Goal: Task Accomplishment & Management: Manage account settings

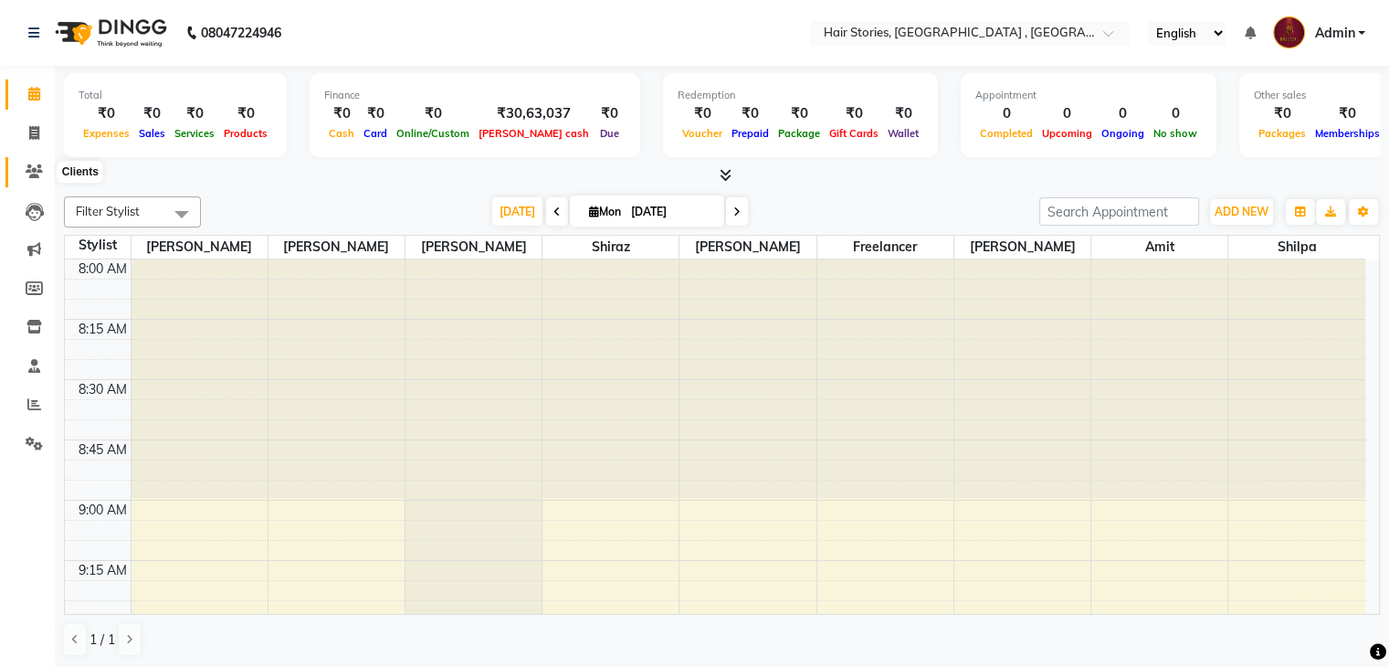
click at [33, 171] on icon at bounding box center [34, 171] width 17 height 14
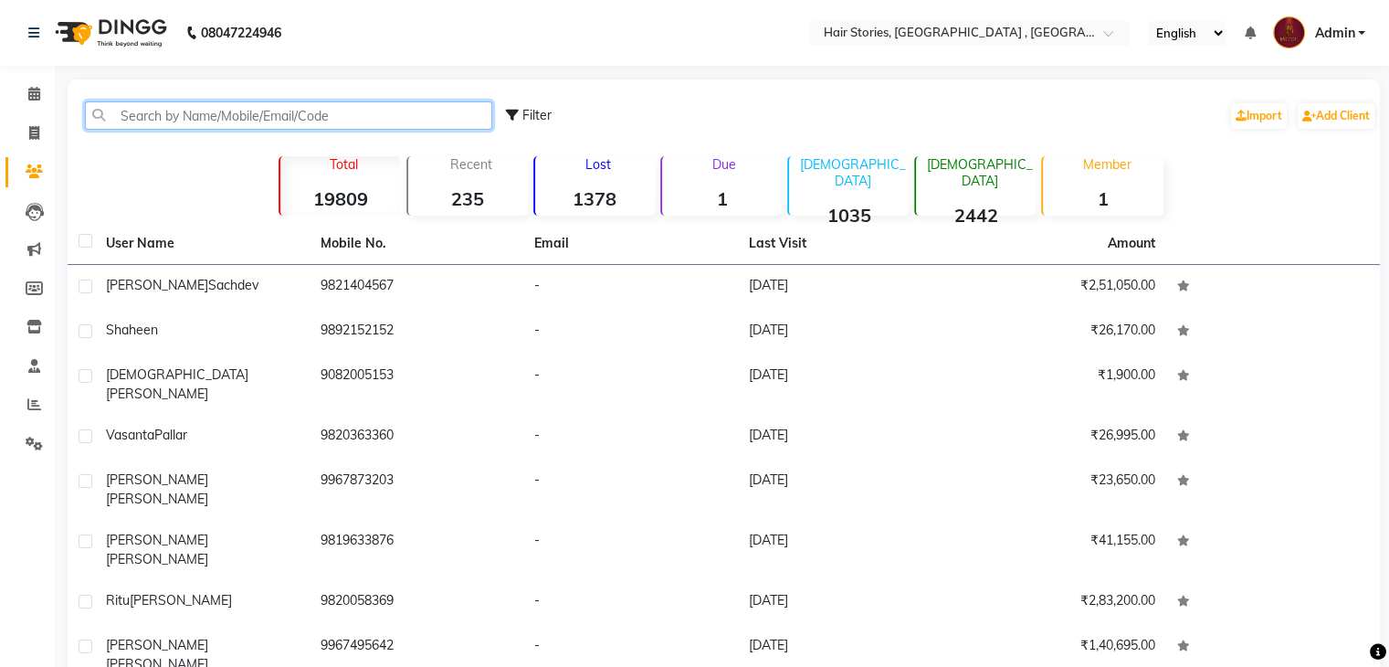
click at [163, 111] on input "text" at bounding box center [288, 115] width 407 height 28
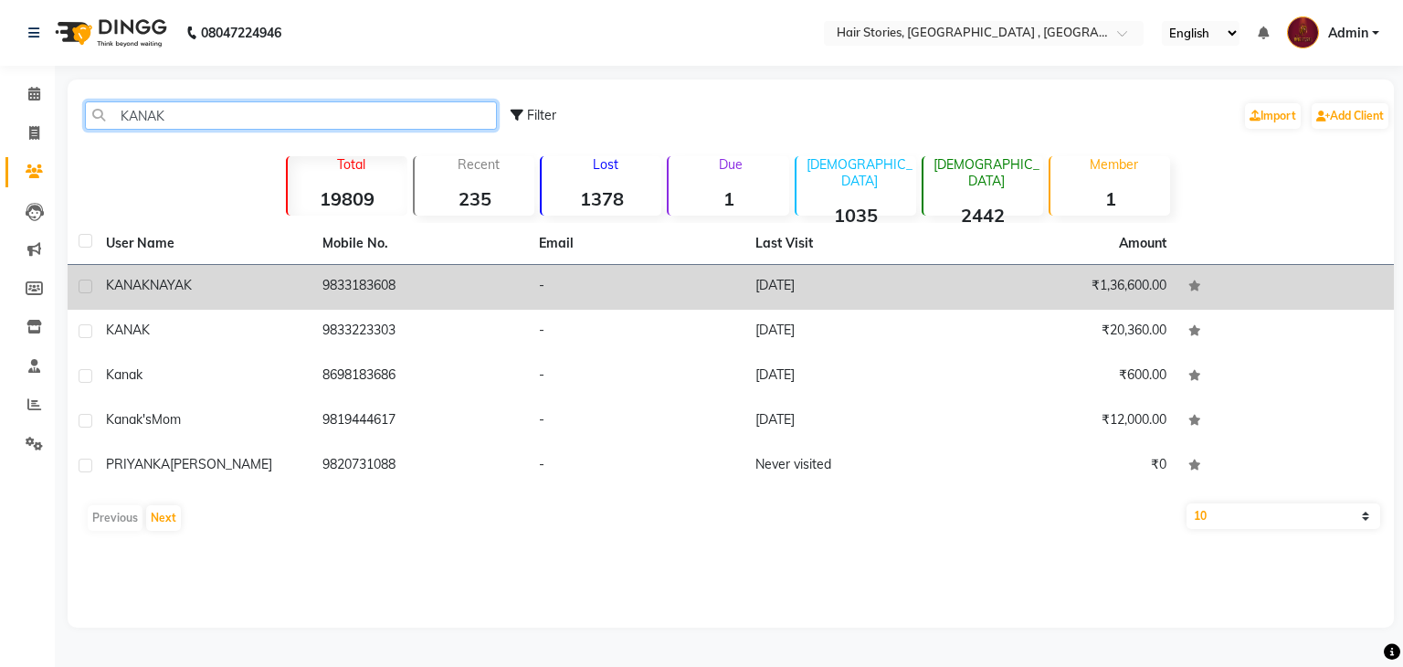
type input "KANAK"
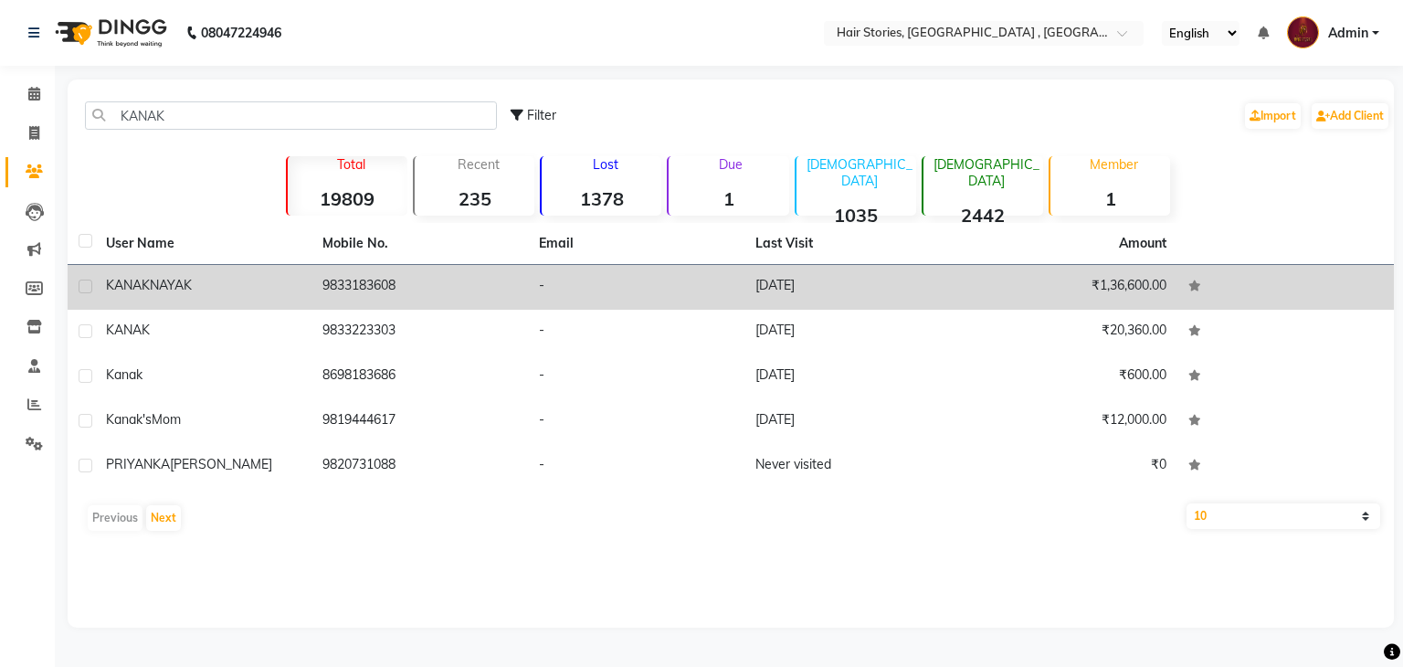
click at [199, 281] on div "[PERSON_NAME]" at bounding box center [203, 285] width 195 height 19
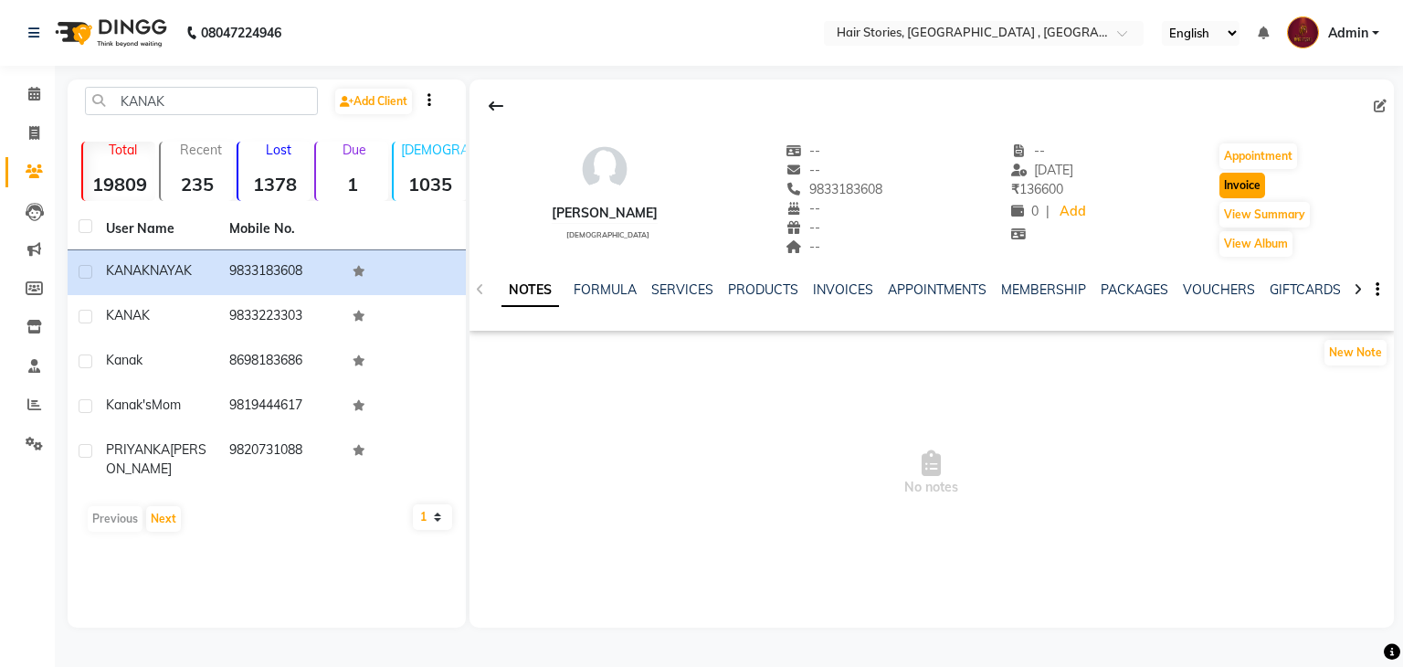
click at [1241, 182] on button "Invoice" at bounding box center [1242, 186] width 46 height 26
select select "service"
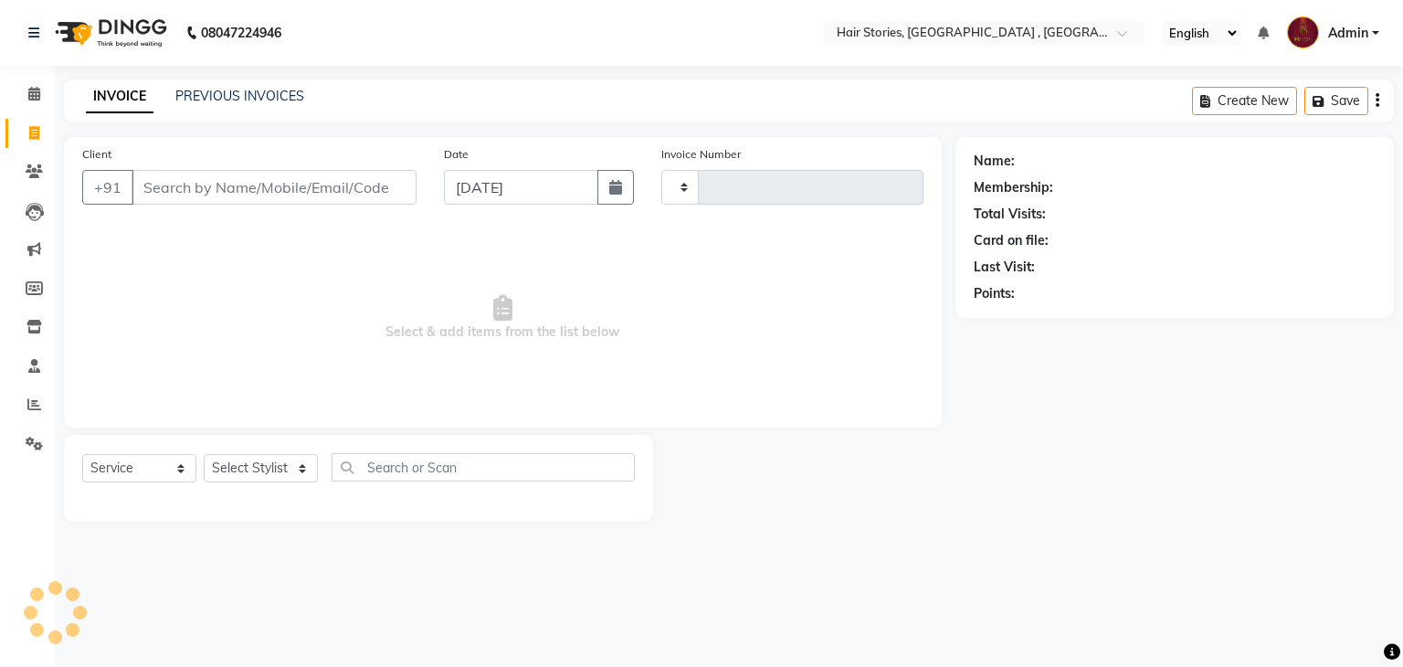
type input "1041"
select select "550"
type input "9833183608"
click at [628, 197] on button "button" at bounding box center [615, 187] width 37 height 35
select select "9"
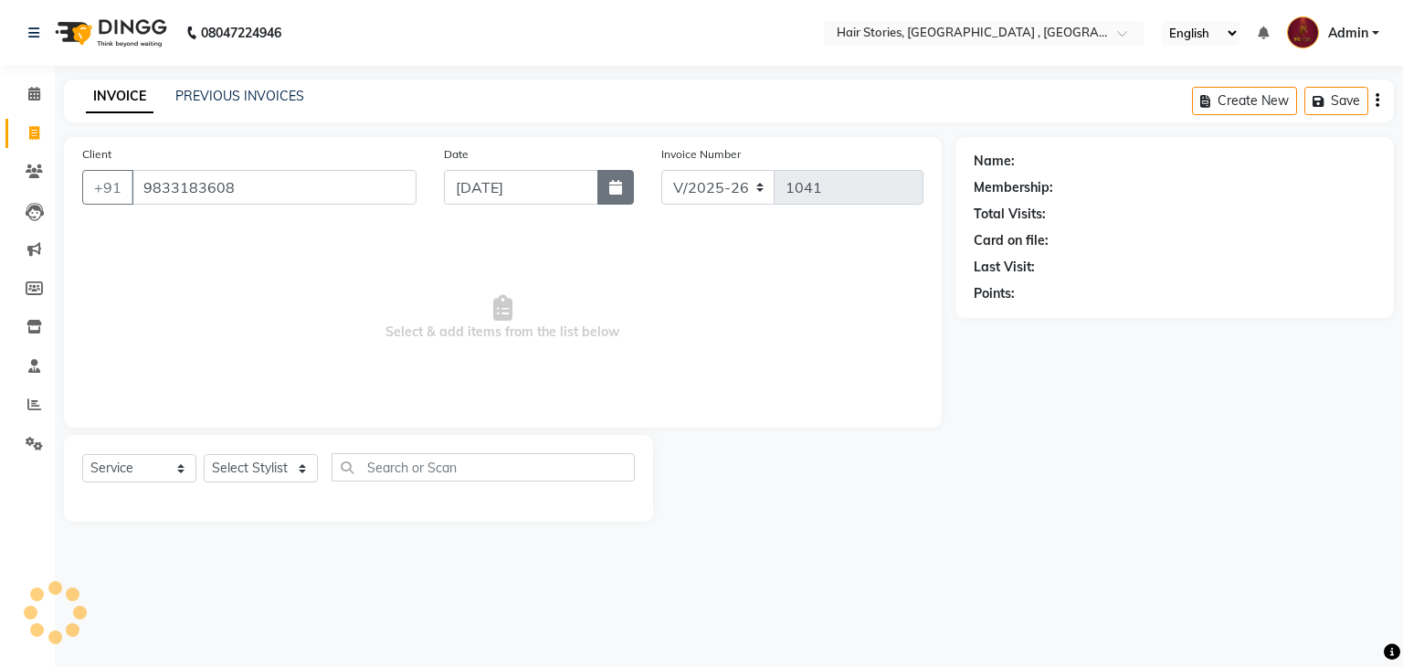
select select "2025"
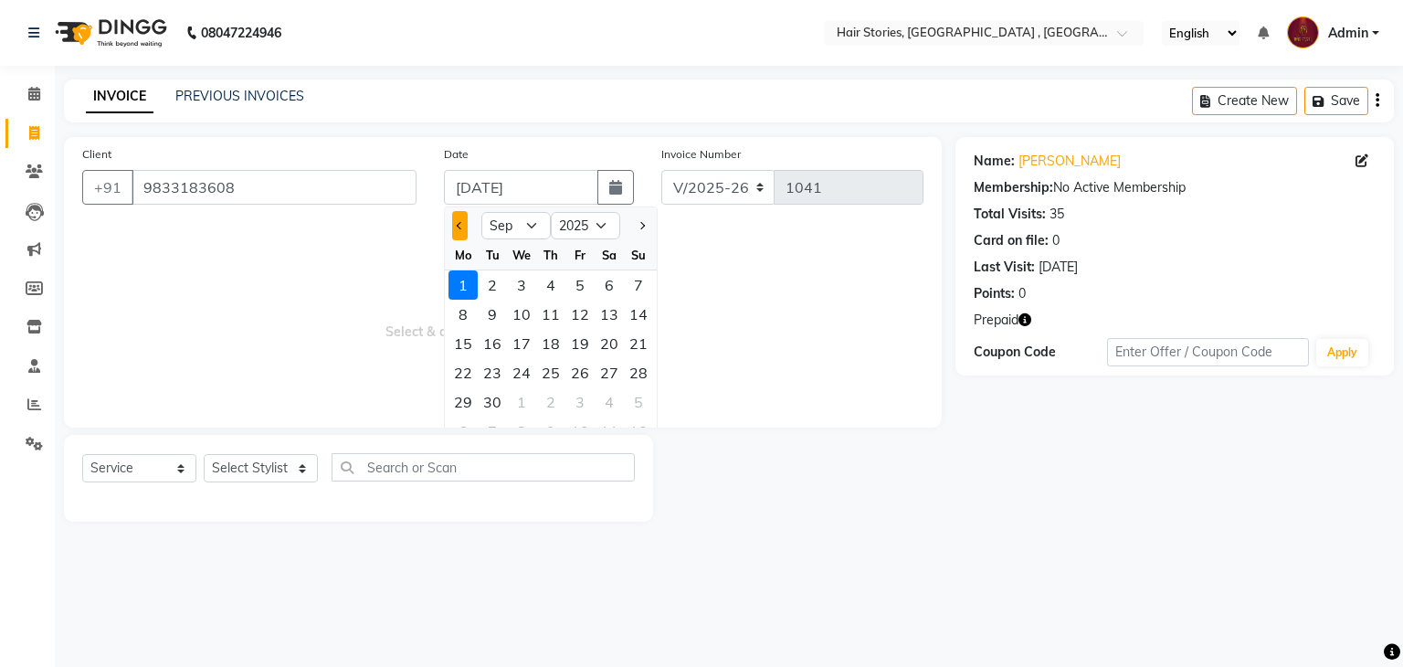
click at [454, 230] on button "Previous month" at bounding box center [460, 225] width 16 height 29
select select "8"
click at [636, 409] on div "31" at bounding box center [638, 401] width 29 height 29
type input "[DATE]"
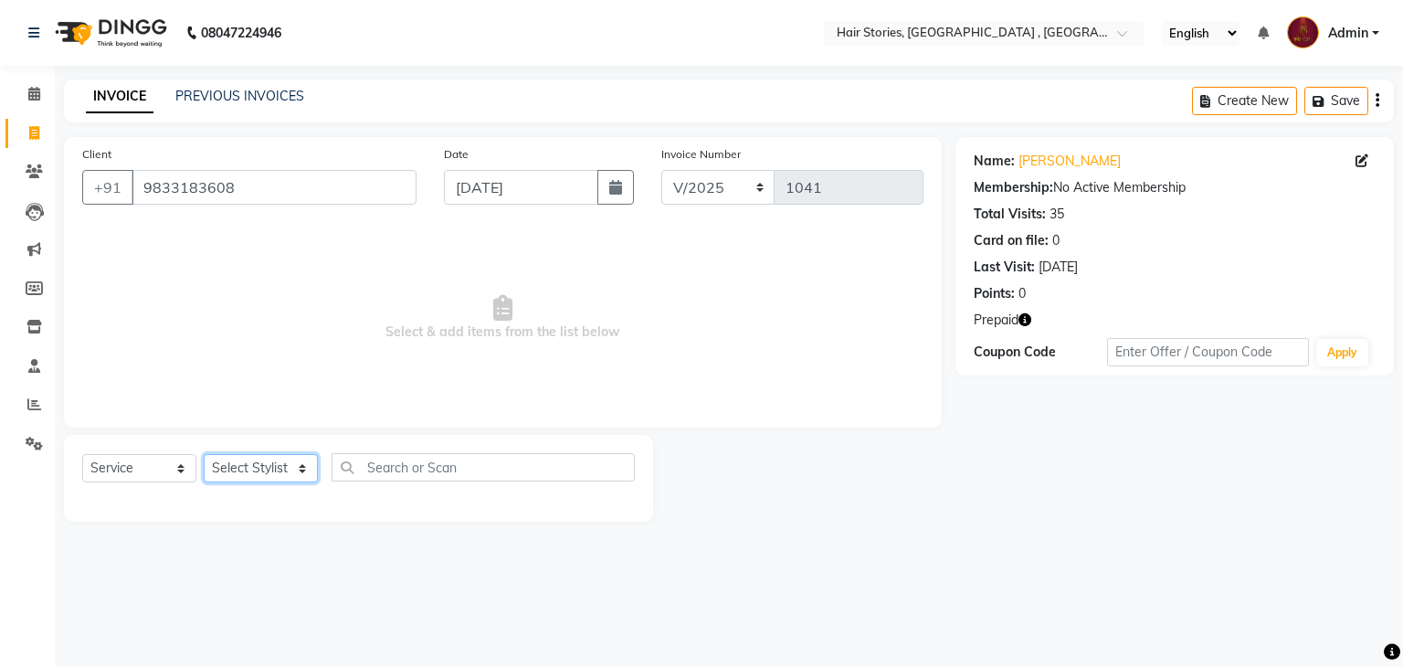
click at [290, 481] on select "Select Stylist [PERSON_NAME] [PERSON_NAME] Freelancer [PERSON_NAME] Neha [PERSO…" at bounding box center [261, 468] width 114 height 28
select select "12002"
click at [204, 455] on select "Select Stylist [PERSON_NAME] [PERSON_NAME] Freelancer [PERSON_NAME] Neha [PERSO…" at bounding box center [261, 468] width 114 height 28
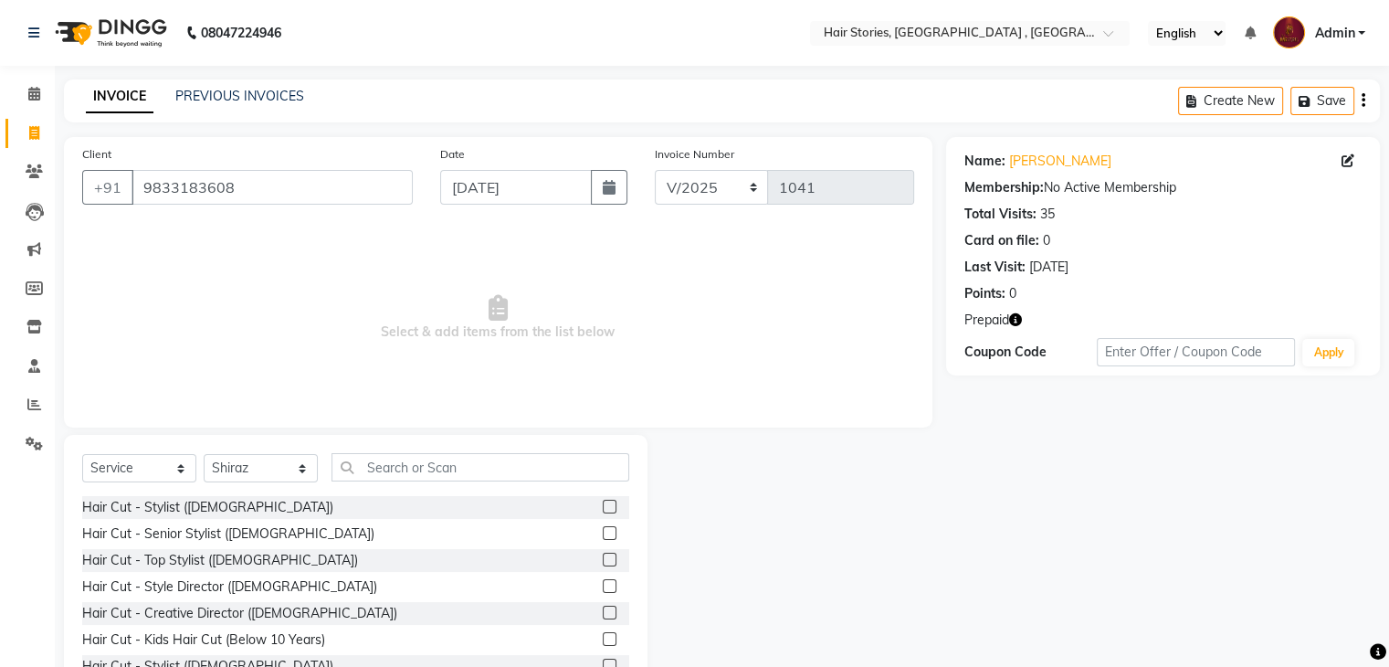
click at [365, 482] on div "Select Service Product Membership Package Voucher Prepaid Gift Card Select Styl…" at bounding box center [355, 474] width 547 height 43
click at [374, 474] on input "text" at bounding box center [481, 467] width 298 height 28
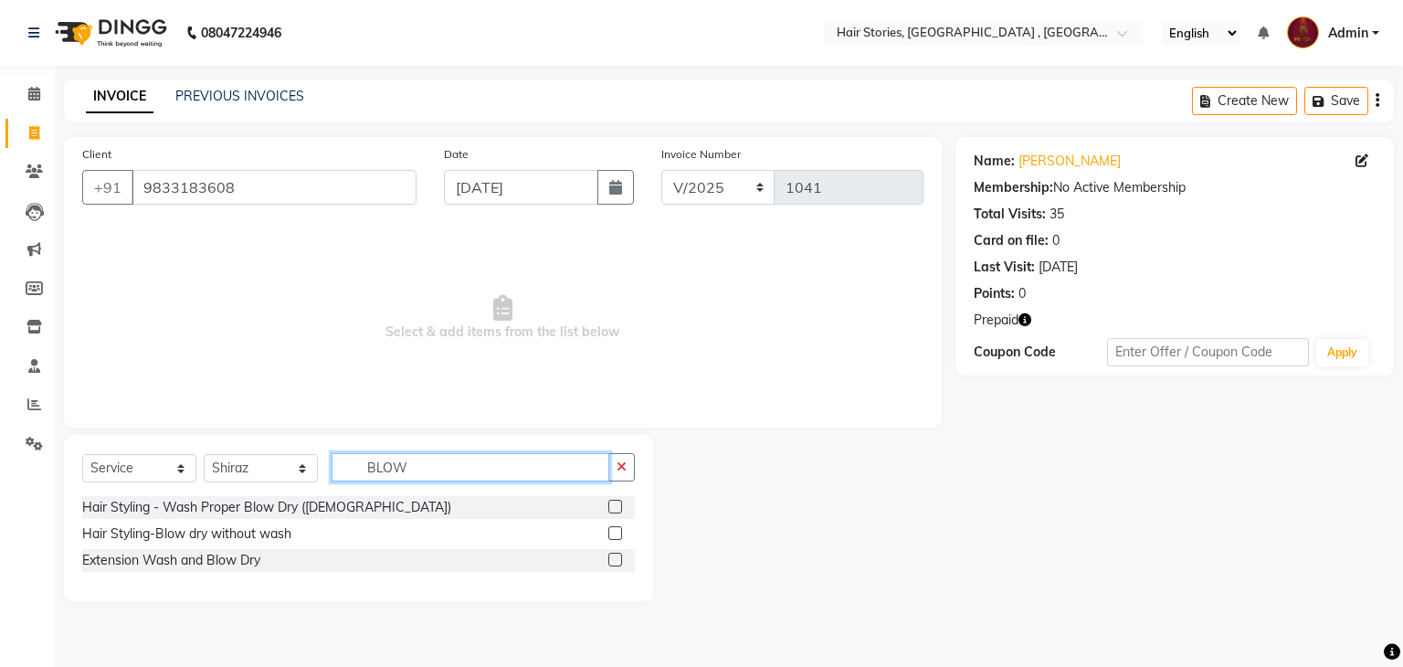
drag, startPoint x: 418, startPoint y: 476, endPoint x: 256, endPoint y: 488, distance: 163.0
click at [256, 488] on div "Select Service Product Membership Package Voucher Prepaid Gift Card Select Styl…" at bounding box center [358, 474] width 553 height 43
type input "PADD"
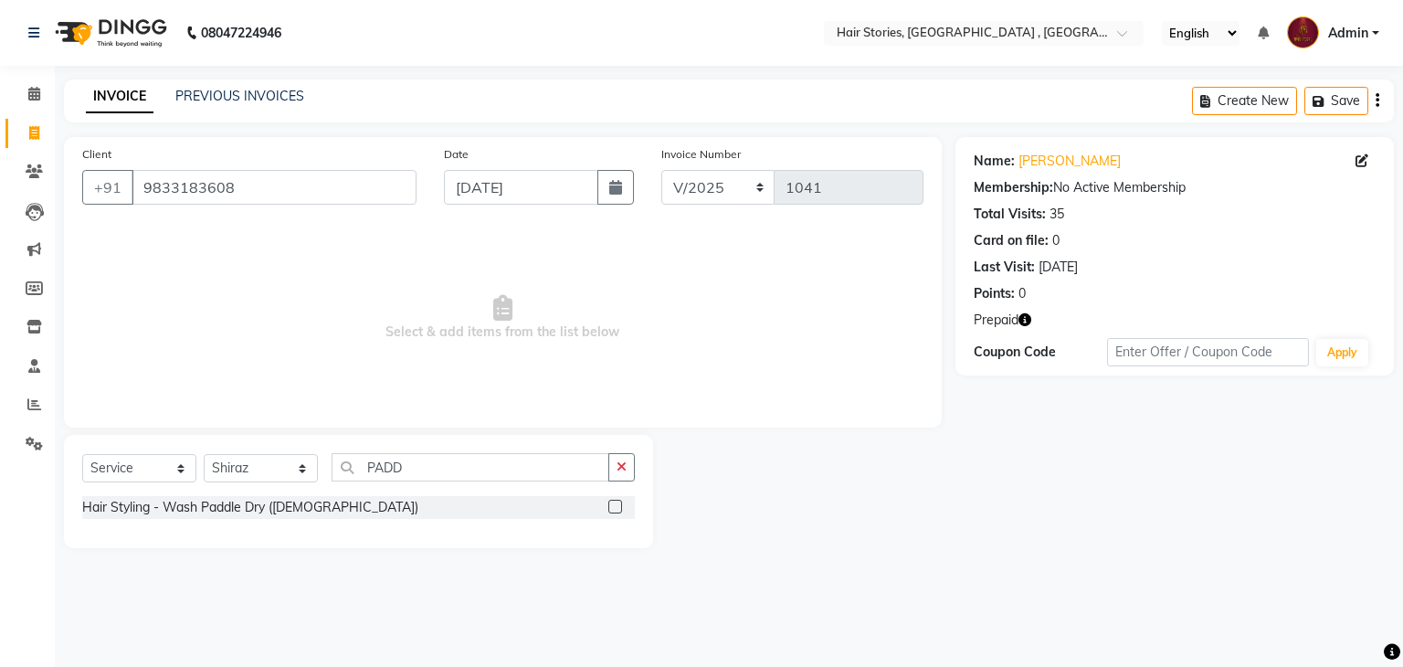
click at [619, 507] on label at bounding box center [615, 507] width 14 height 14
click at [619, 507] on input "checkbox" at bounding box center [614, 507] width 12 height 12
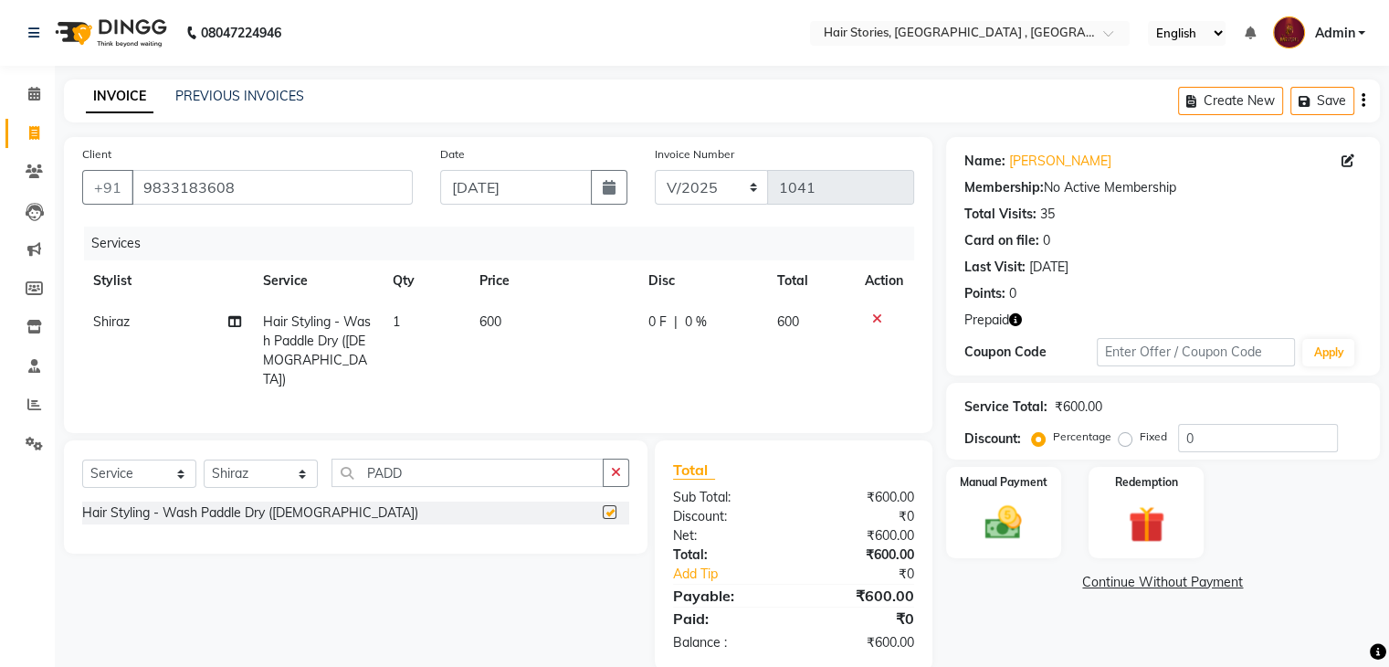
checkbox input "false"
click at [300, 464] on select "Select Stylist [PERSON_NAME] [PERSON_NAME] Freelancer [PERSON_NAME] Neha [PERSO…" at bounding box center [261, 473] width 114 height 28
select select "65391"
click at [204, 459] on select "Select Stylist [PERSON_NAME] [PERSON_NAME] Freelancer [PERSON_NAME] Neha [PERSO…" at bounding box center [261, 473] width 114 height 28
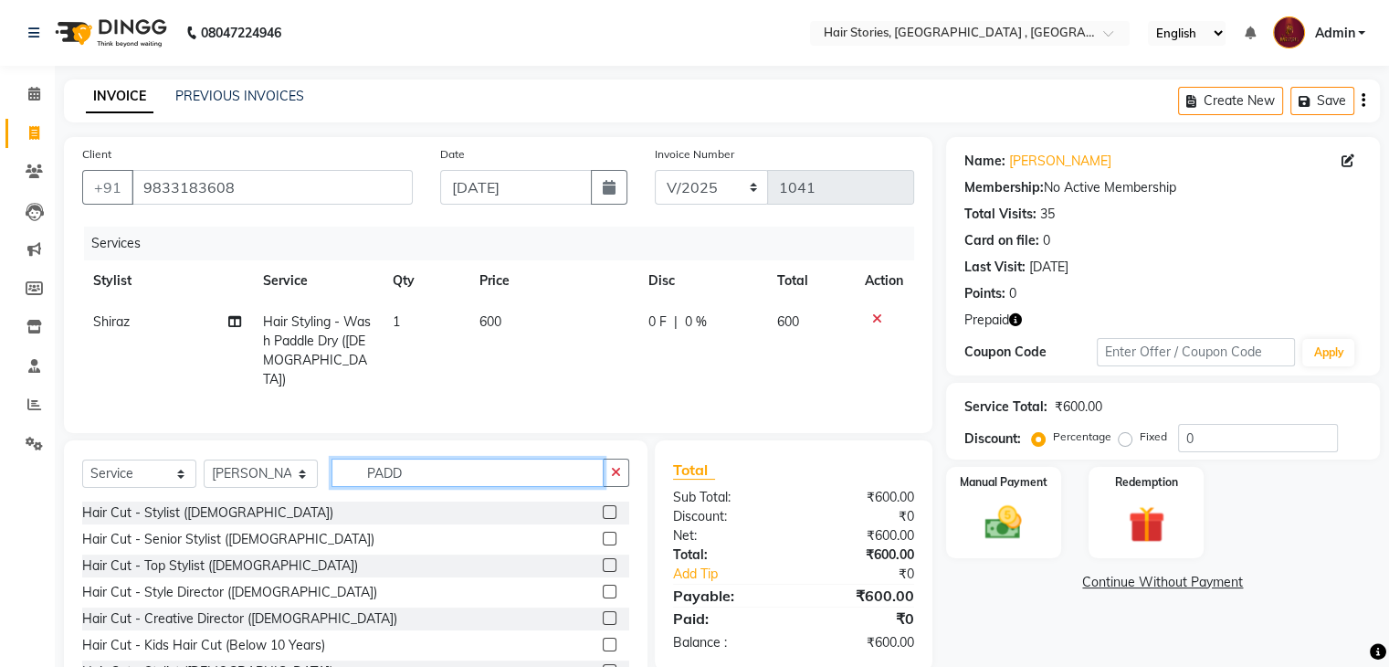
click at [422, 469] on input "PADD" at bounding box center [468, 473] width 272 height 28
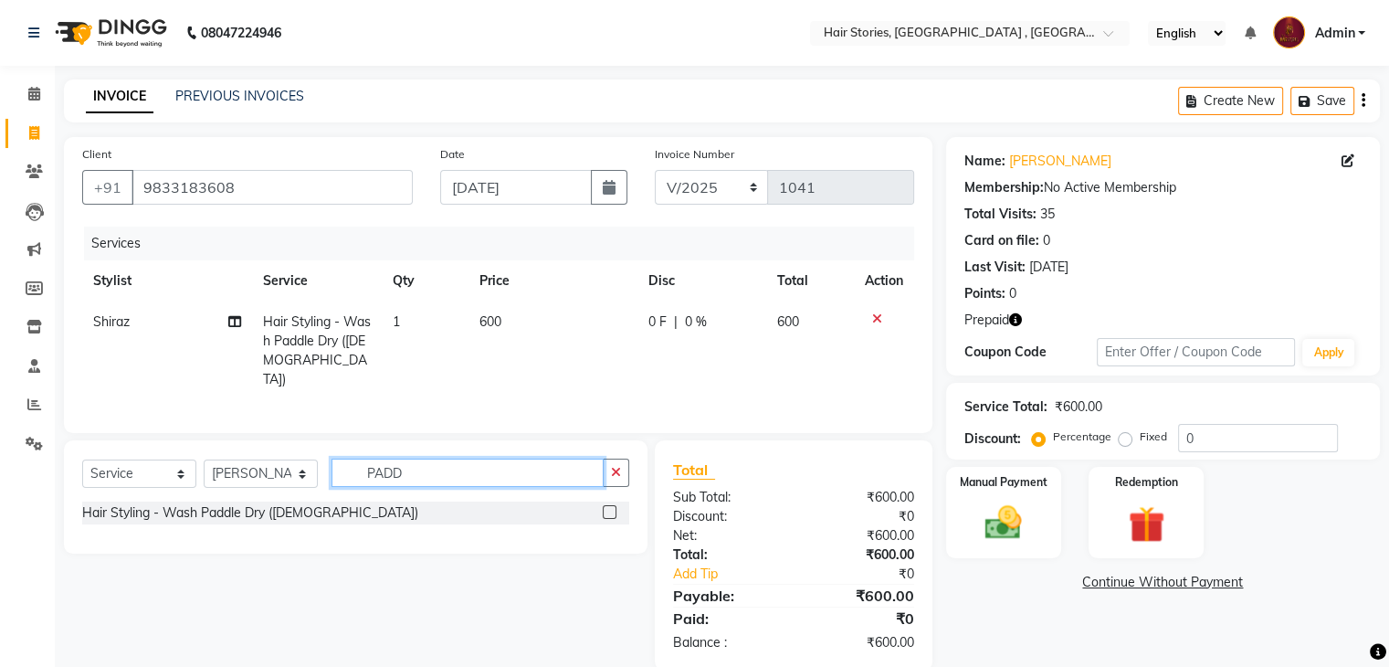
type input "PADD"
click at [607, 508] on label at bounding box center [610, 512] width 14 height 14
click at [607, 508] on input "checkbox" at bounding box center [609, 513] width 12 height 12
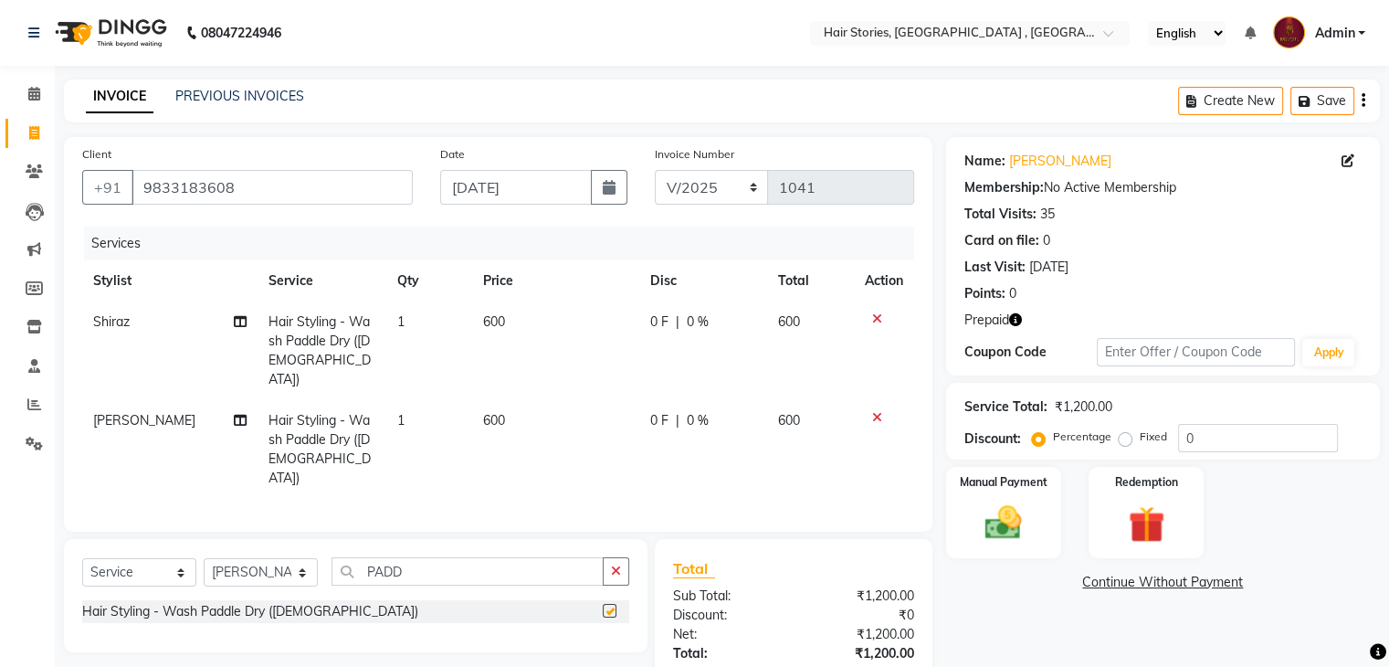
checkbox input "false"
click at [281, 558] on select "Select Stylist [PERSON_NAME] [PERSON_NAME] Freelancer [PERSON_NAME] Neha [PERSO…" at bounding box center [261, 572] width 114 height 28
select select "7169"
click at [204, 558] on select "Select Stylist [PERSON_NAME] [PERSON_NAME] Freelancer [PERSON_NAME] Neha [PERSO…" at bounding box center [261, 572] width 114 height 28
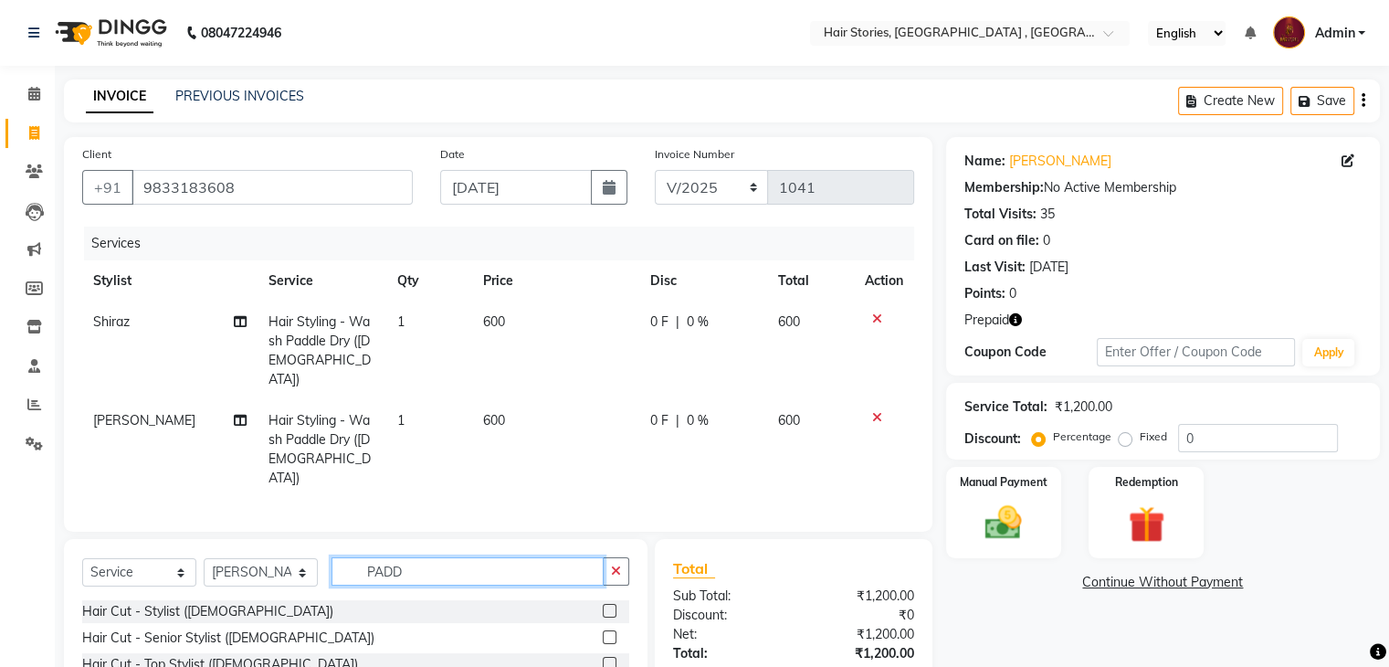
drag, startPoint x: 417, startPoint y: 541, endPoint x: 318, endPoint y: 558, distance: 100.2
click at [318, 558] on div "Select Service Product Membership Package Voucher Prepaid Gift Card Select Styl…" at bounding box center [355, 578] width 547 height 43
type input "oil"
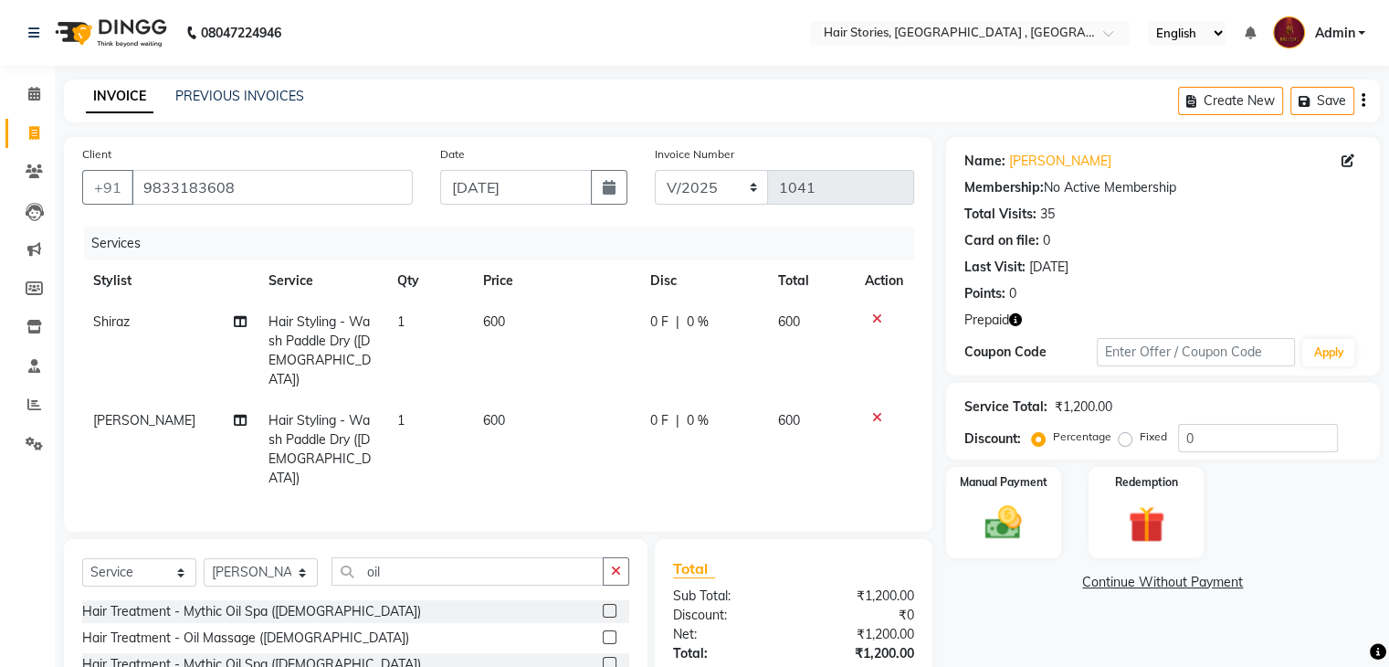
click at [610, 630] on label at bounding box center [610, 637] width 14 height 14
click at [610, 632] on input "checkbox" at bounding box center [609, 638] width 12 height 12
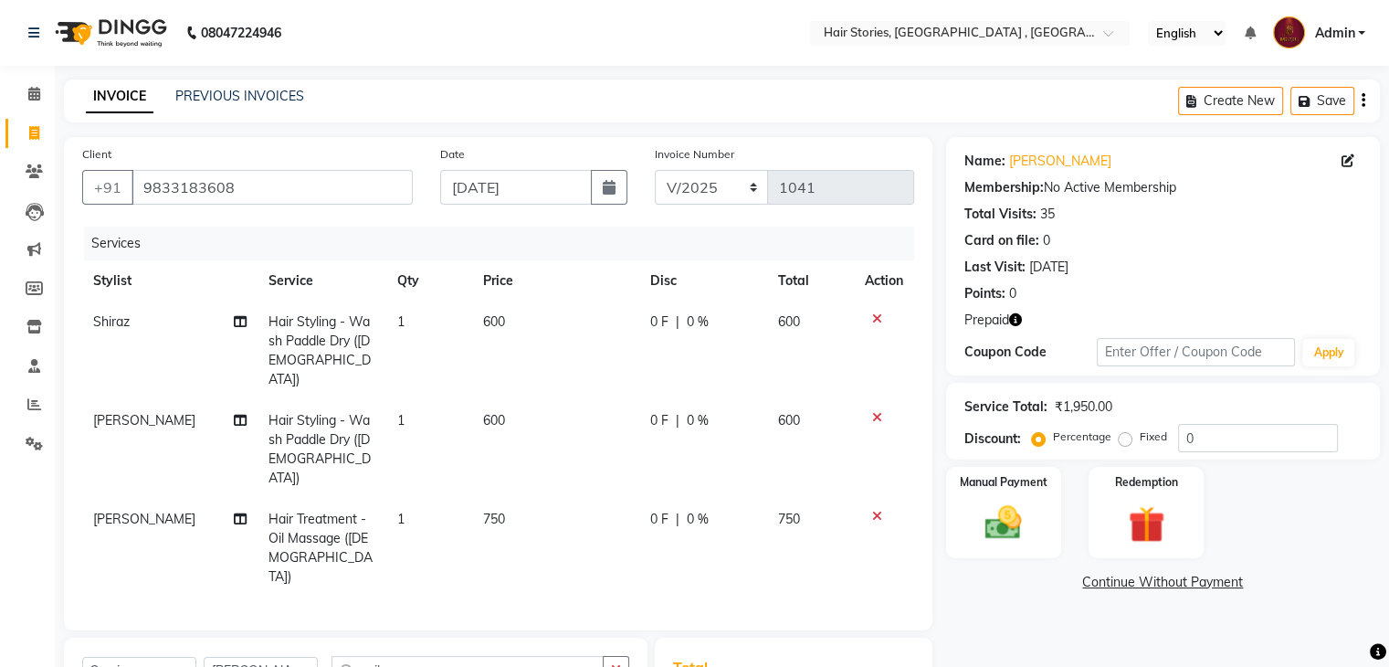
checkbox input "false"
click at [483, 511] on span "750" at bounding box center [494, 519] width 22 height 16
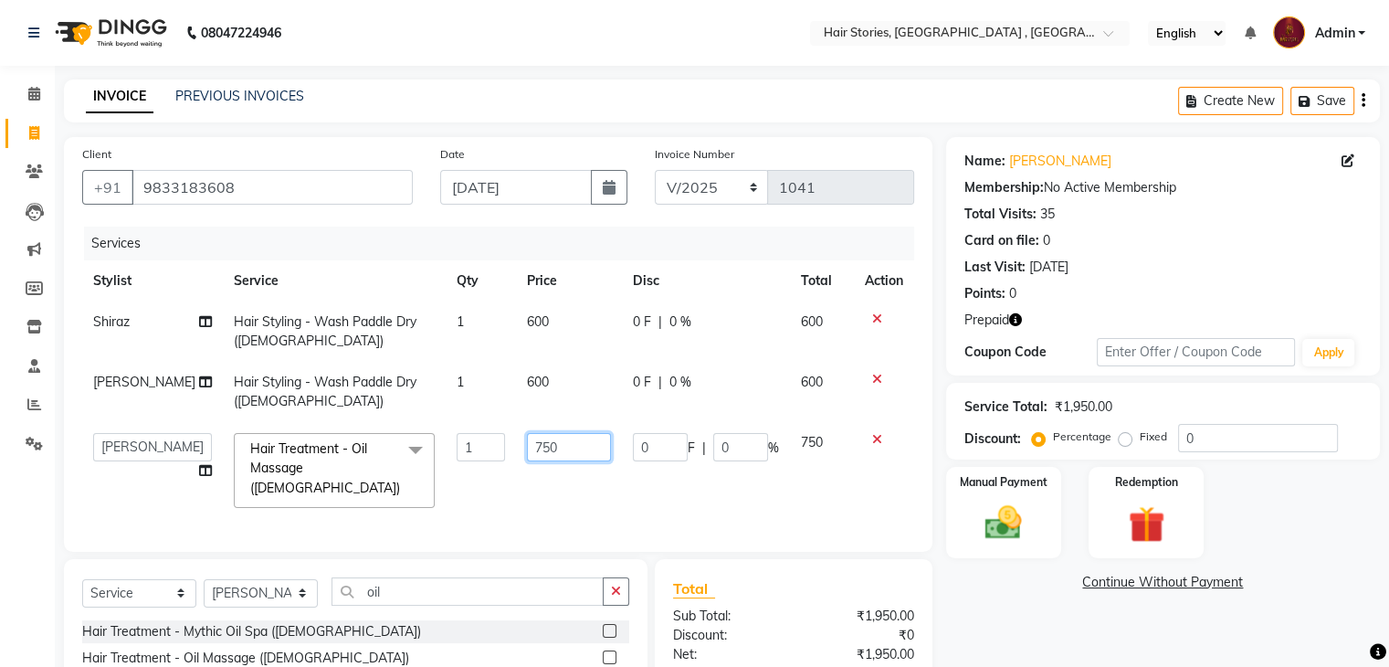
drag, startPoint x: 545, startPoint y: 458, endPoint x: 485, endPoint y: 465, distance: 60.7
click at [485, 465] on tr "[PERSON_NAME] [PERSON_NAME] Freelancer [PERSON_NAME] Neha [PERSON_NAME] Shilpa …" at bounding box center [498, 470] width 832 height 97
type input "600"
click at [1071, 633] on div "Name: [PERSON_NAME] Membership: No Active Membership Total Visits: 35 Card on f…" at bounding box center [1170, 471] width 448 height 668
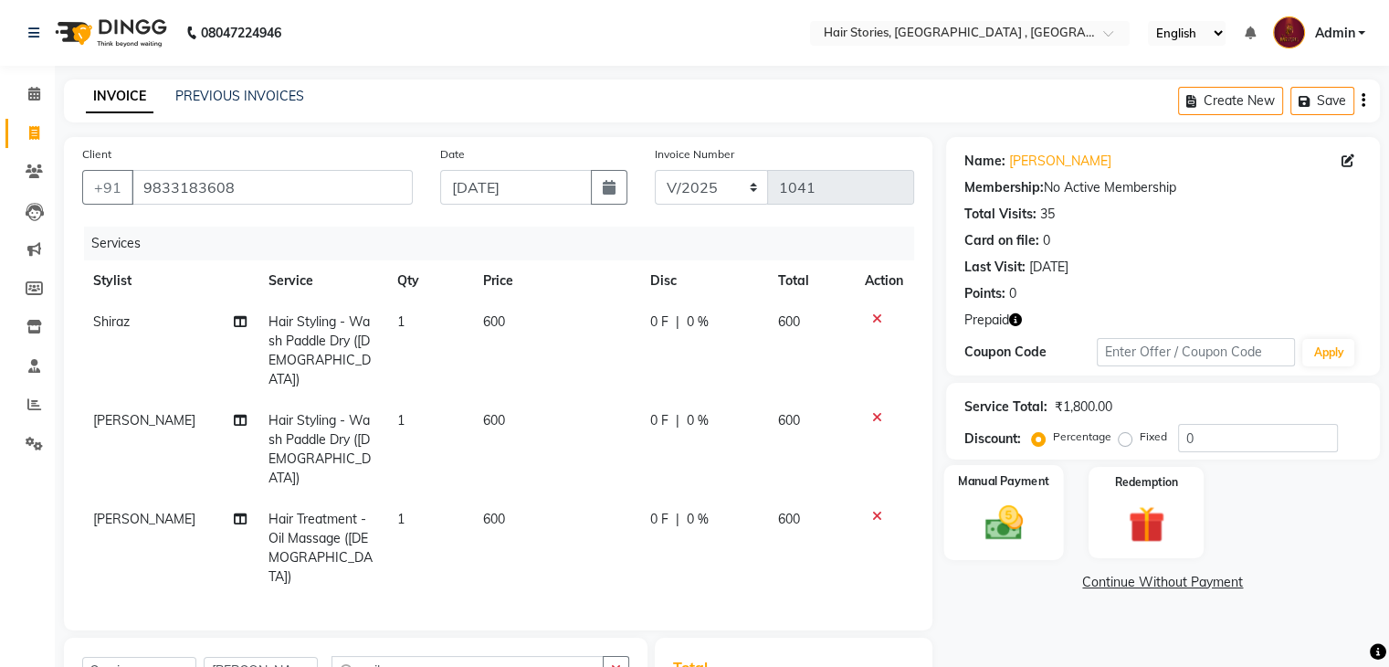
click at [997, 477] on label "Manual Payment" at bounding box center [1003, 480] width 91 height 17
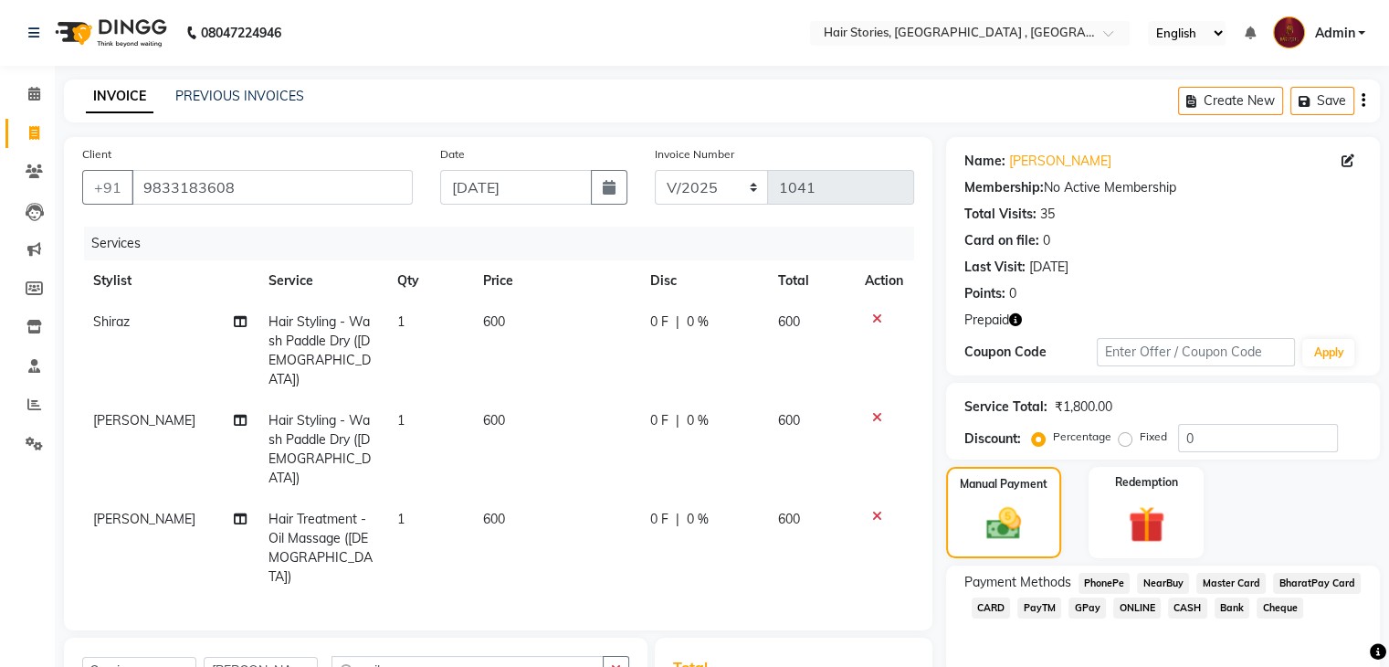
scroll to position [201, 0]
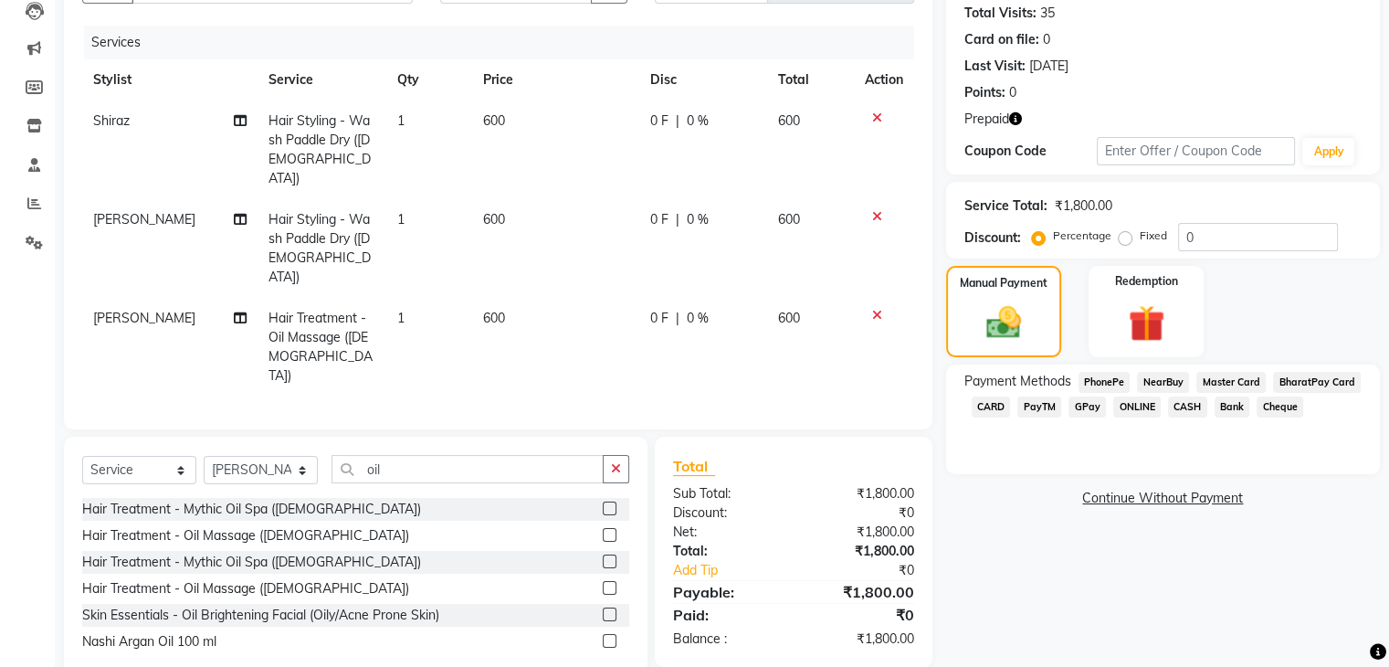
click at [983, 408] on span "CARD" at bounding box center [991, 406] width 39 height 21
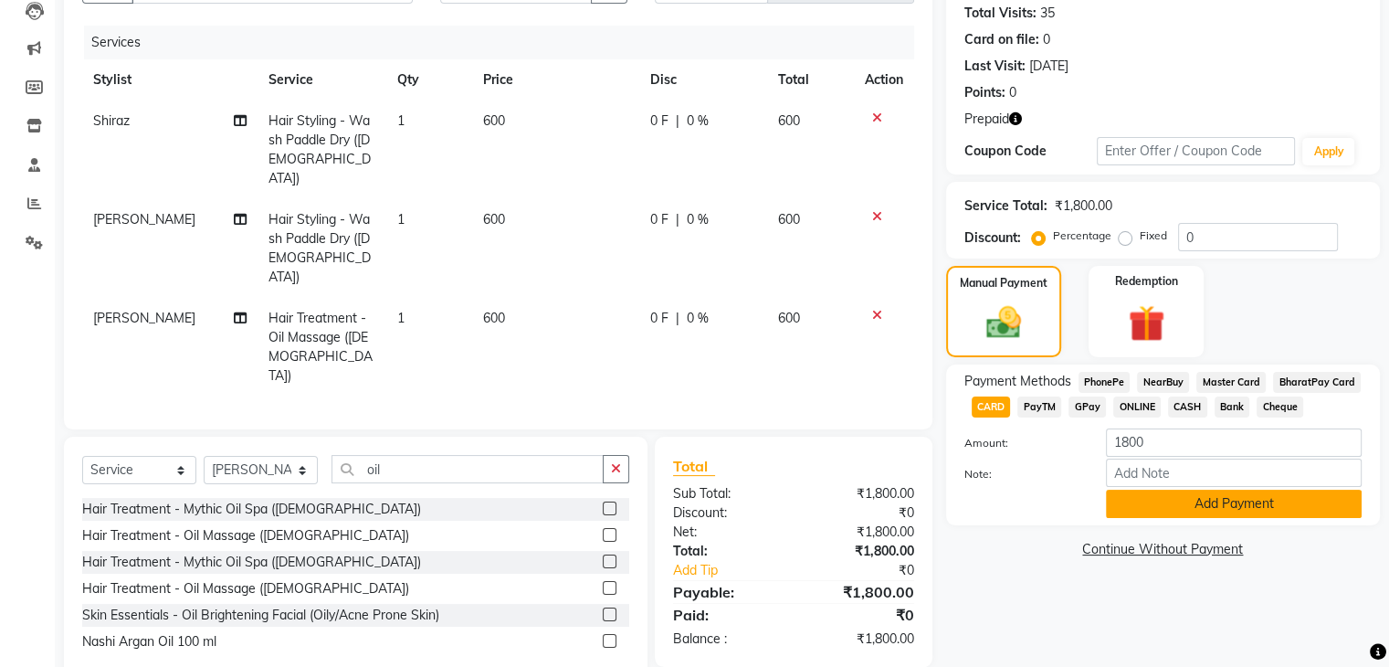
click at [1135, 511] on button "Add Payment" at bounding box center [1234, 504] width 256 height 28
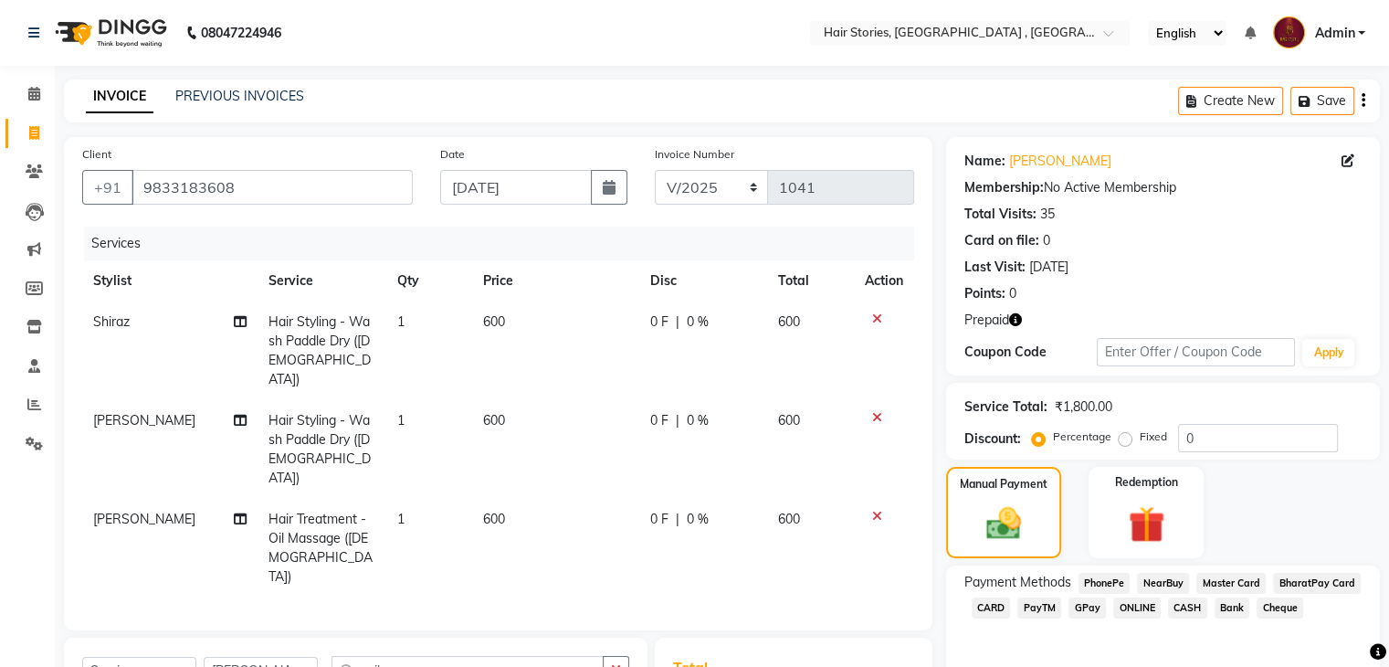
scroll to position [223, 0]
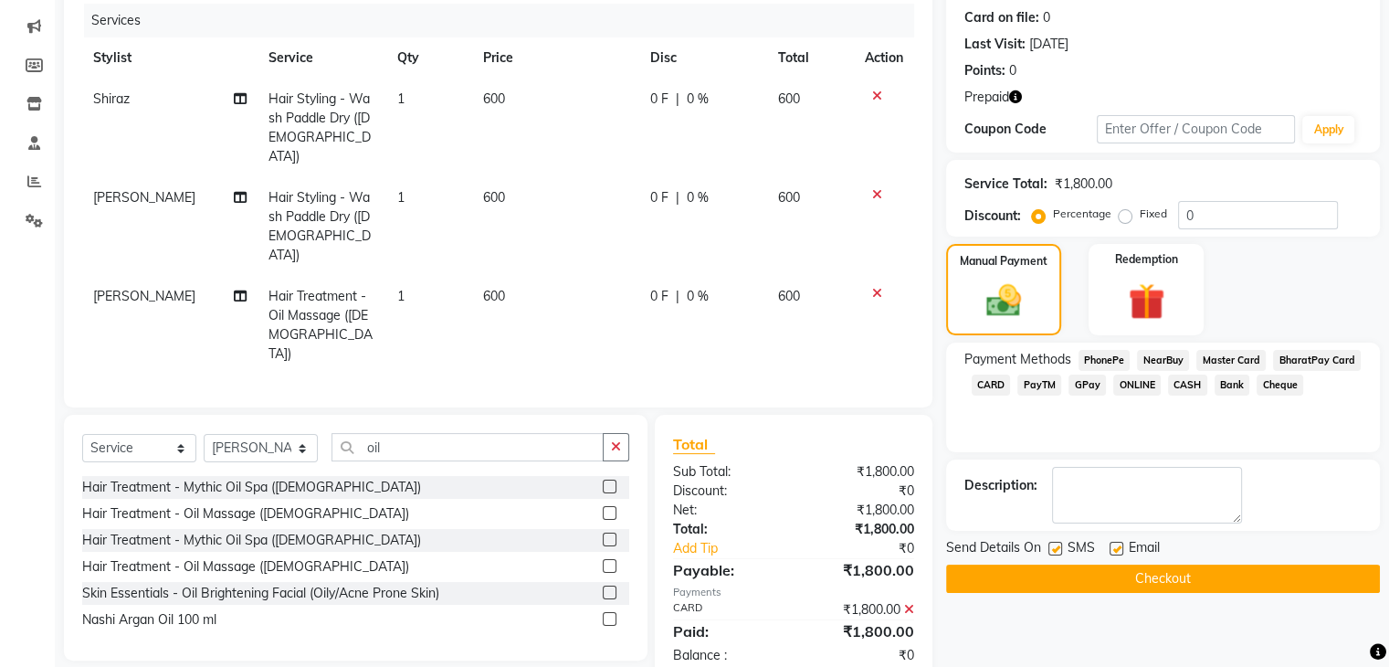
click at [1121, 542] on label at bounding box center [1117, 549] width 14 height 14
click at [1121, 543] on input "checkbox" at bounding box center [1116, 549] width 12 height 12
checkbox input "false"
click at [1057, 542] on label at bounding box center [1056, 549] width 14 height 14
click at [1057, 543] on input "checkbox" at bounding box center [1055, 549] width 12 height 12
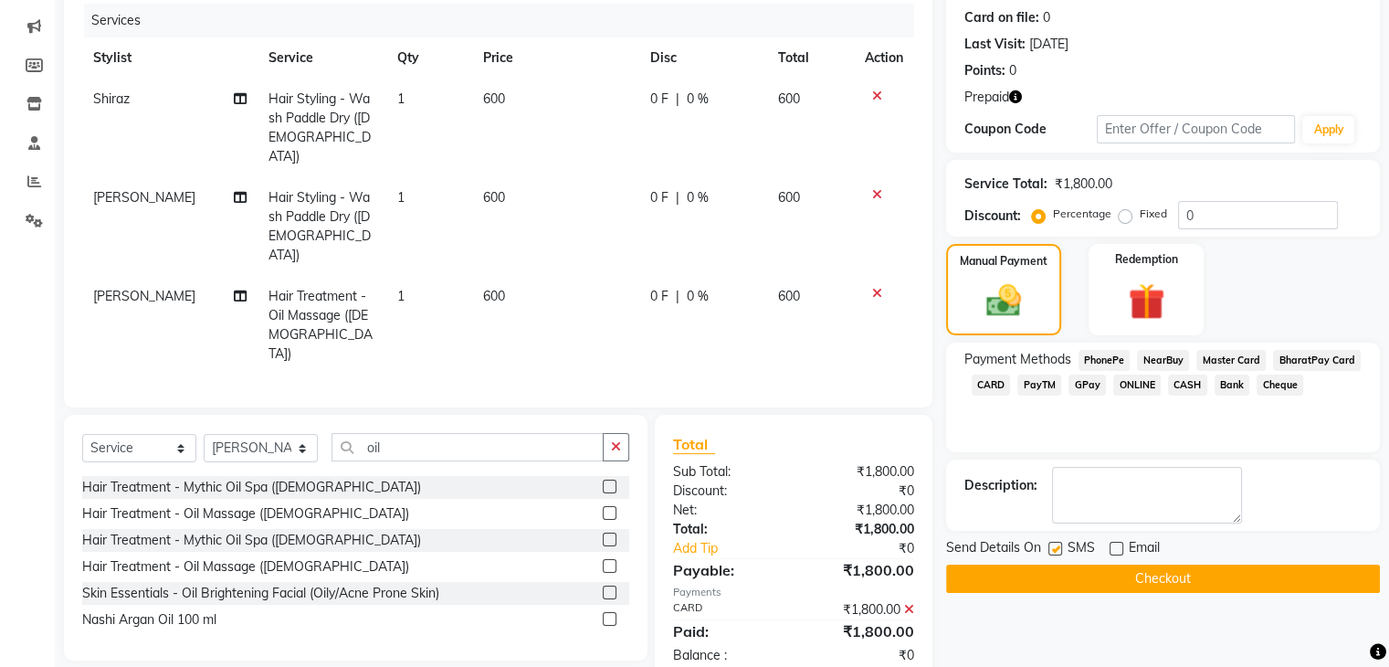
checkbox input "false"
click at [1111, 578] on button "Checkout" at bounding box center [1163, 578] width 434 height 28
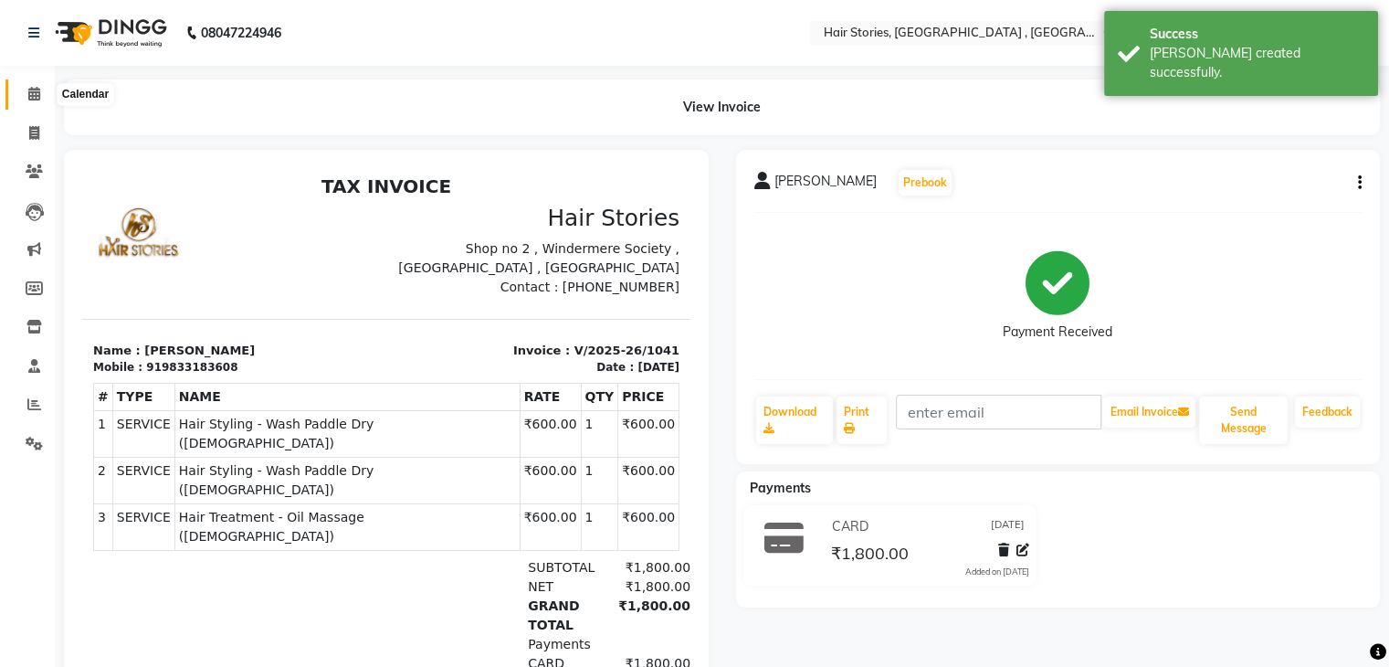
click at [31, 100] on icon at bounding box center [34, 94] width 12 height 14
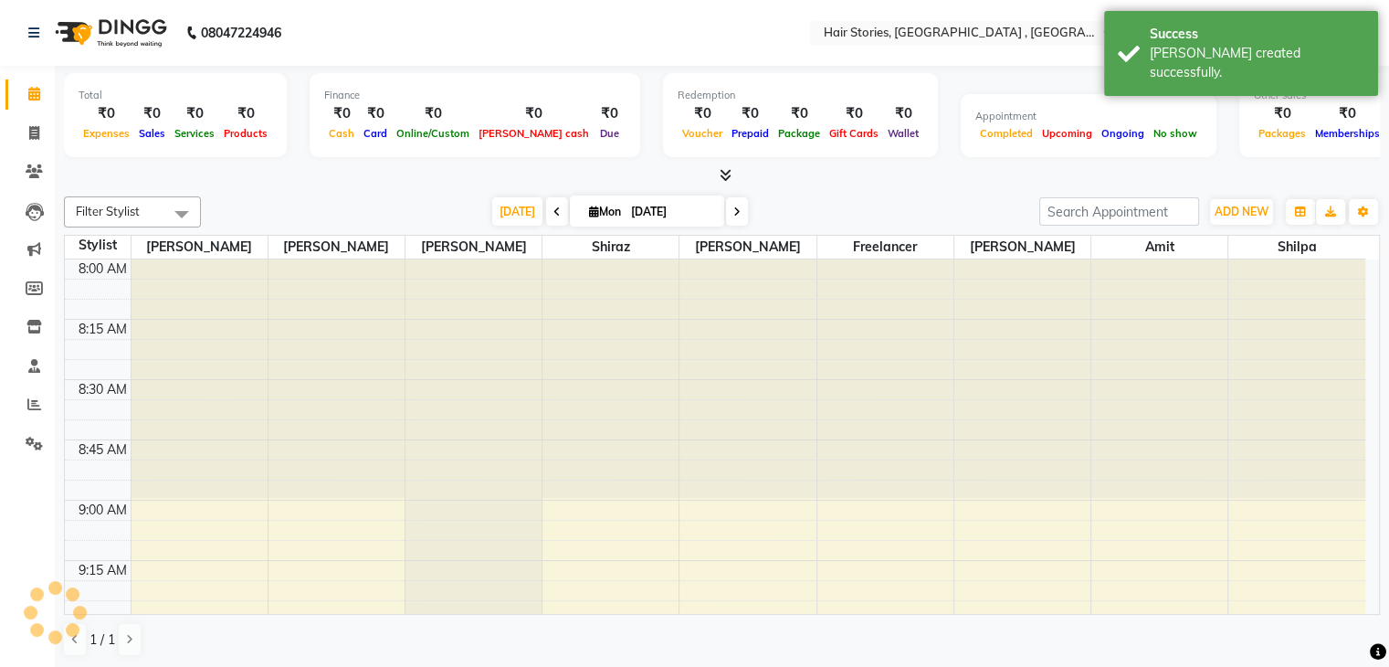
scroll to position [1435, 0]
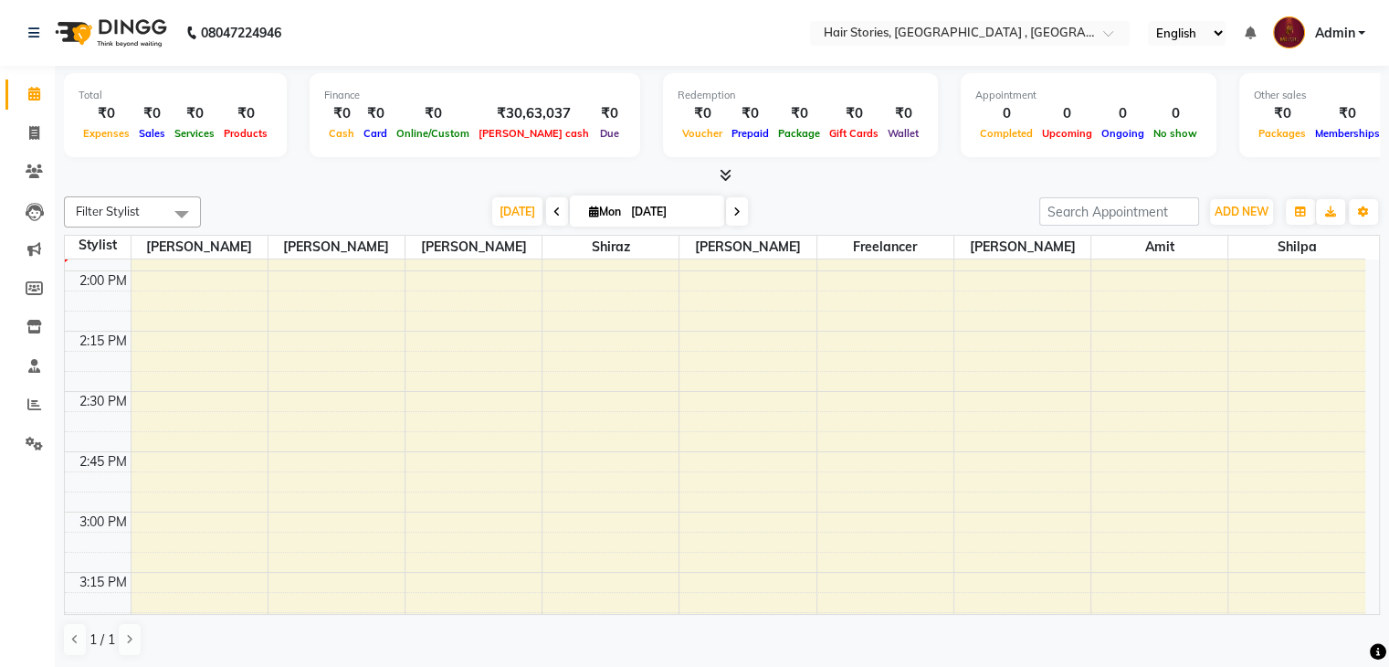
click at [723, 169] on icon at bounding box center [726, 175] width 12 height 14
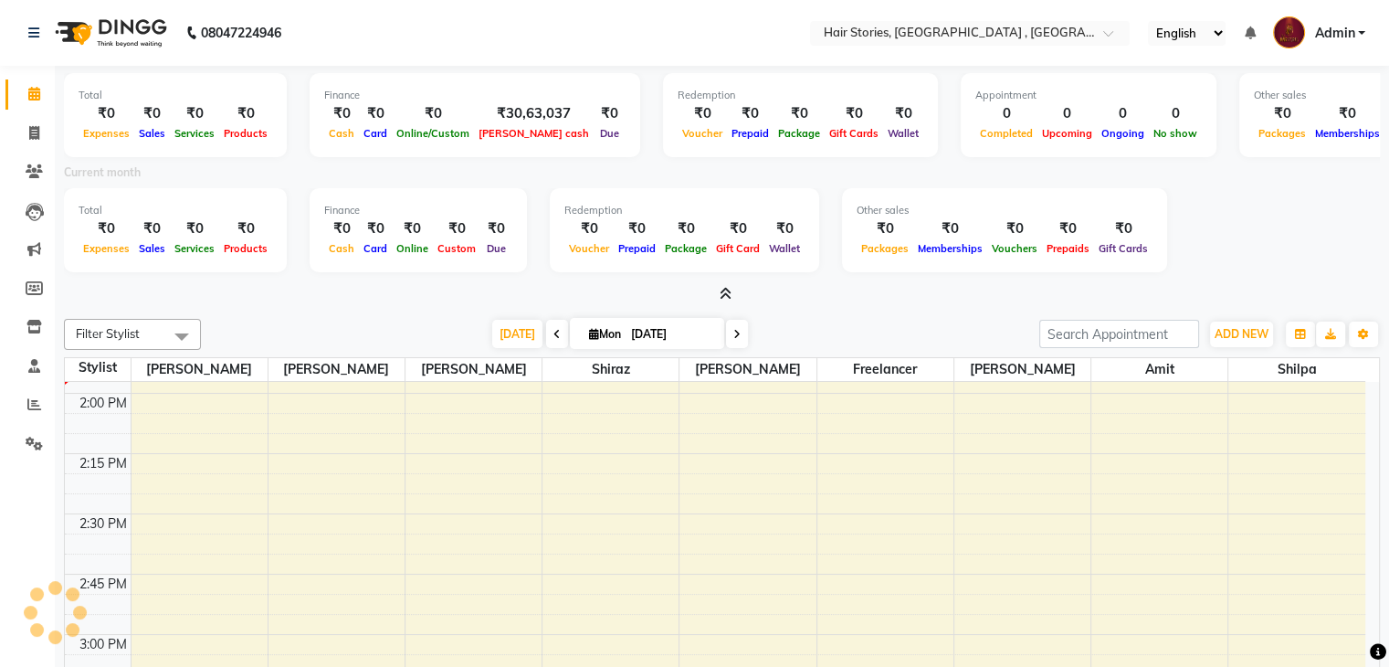
click at [723, 287] on icon at bounding box center [726, 294] width 12 height 14
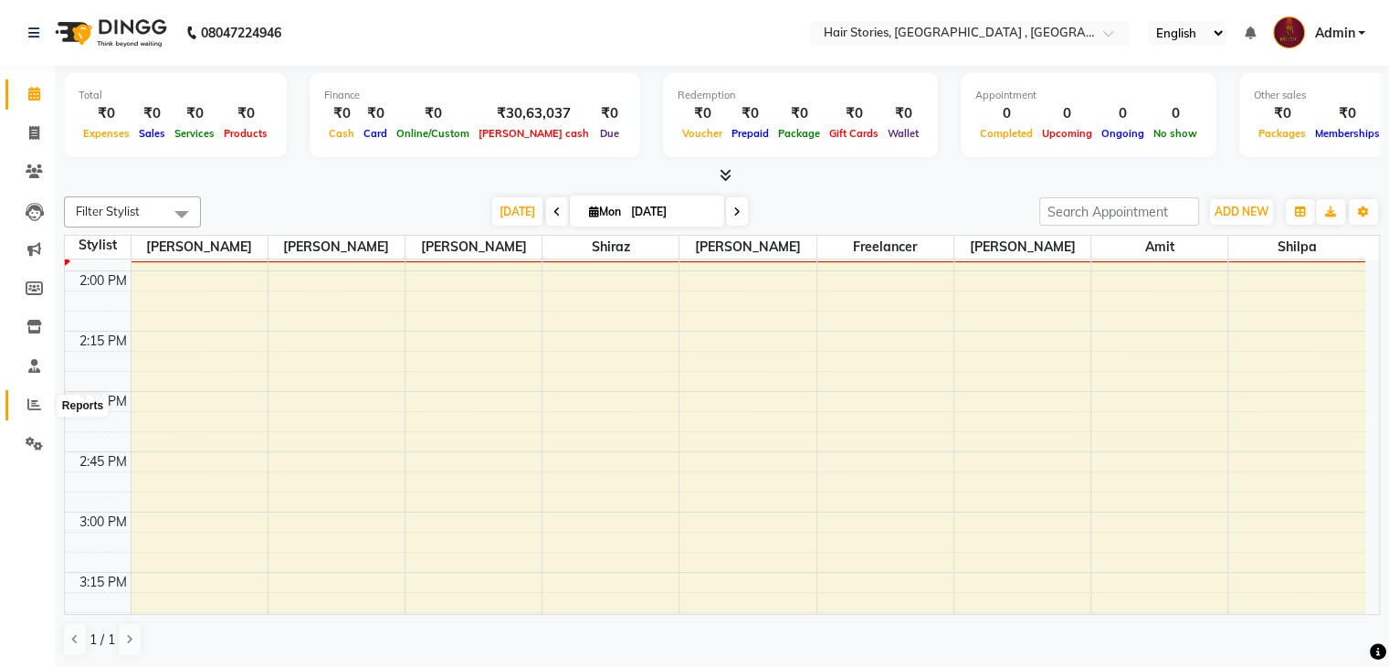
click at [29, 402] on icon at bounding box center [34, 404] width 14 height 14
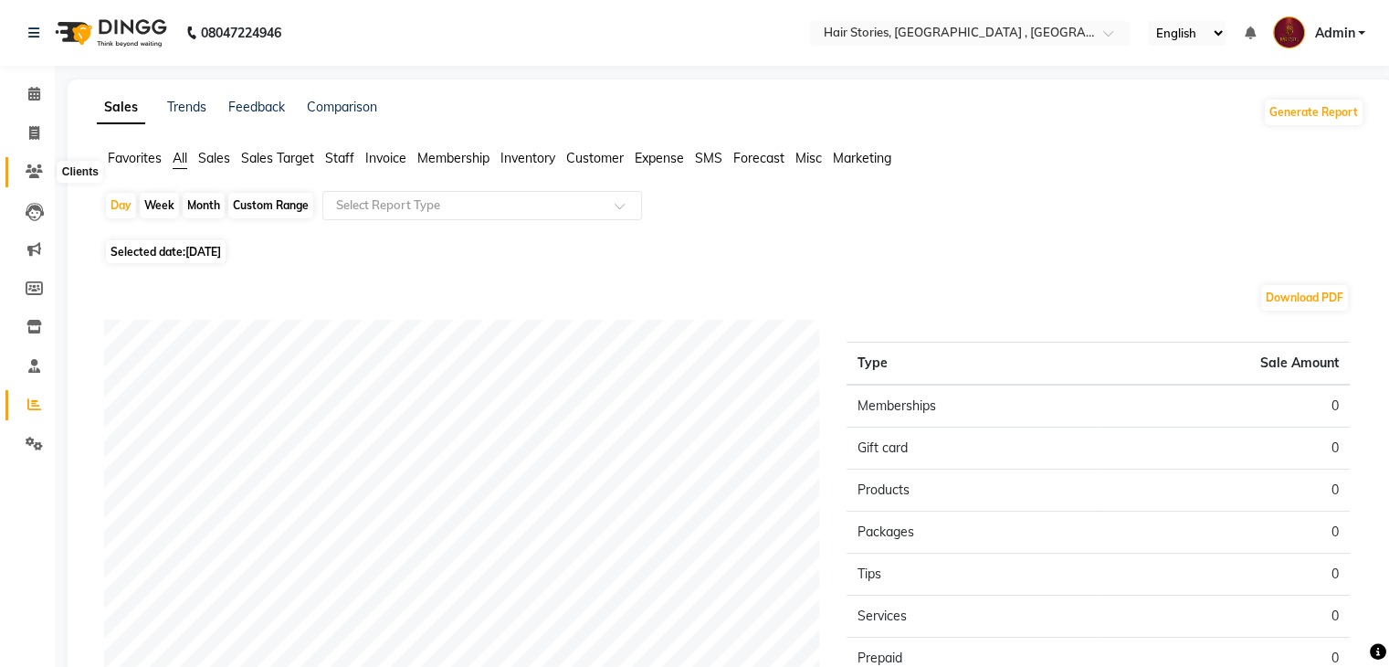
click at [21, 174] on span at bounding box center [34, 172] width 32 height 21
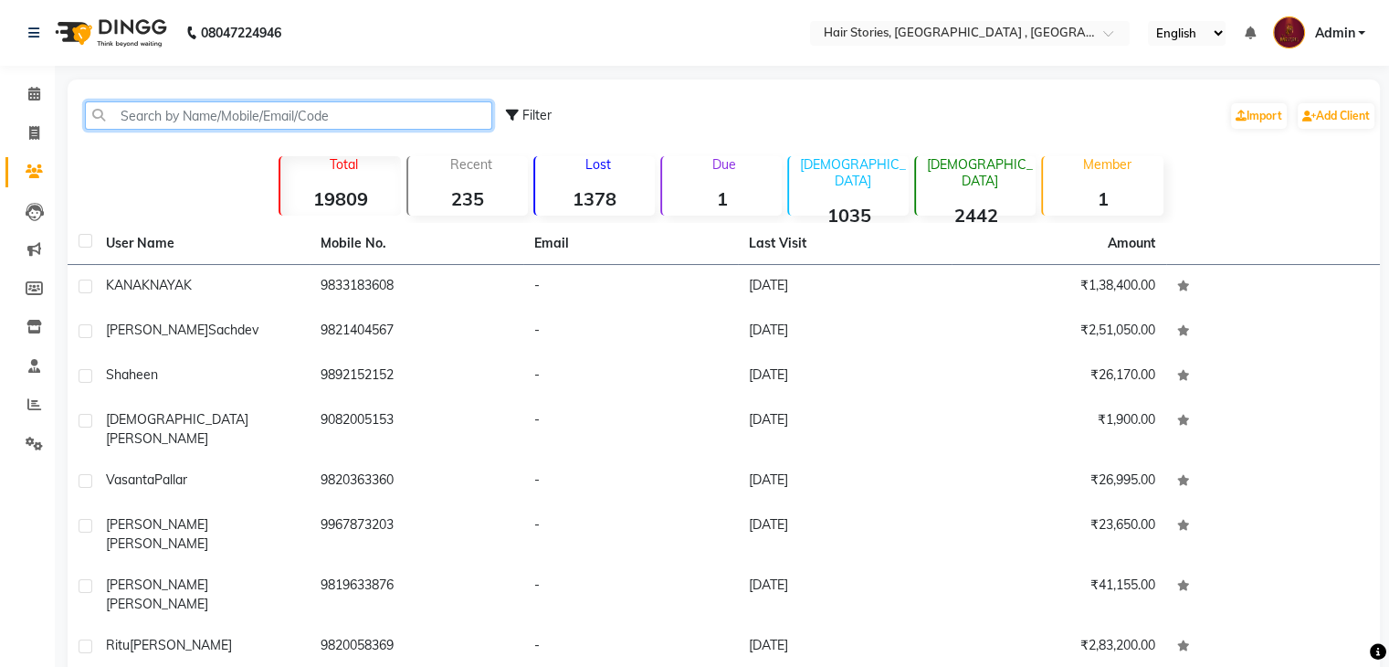
click at [216, 115] on input "text" at bounding box center [288, 115] width 407 height 28
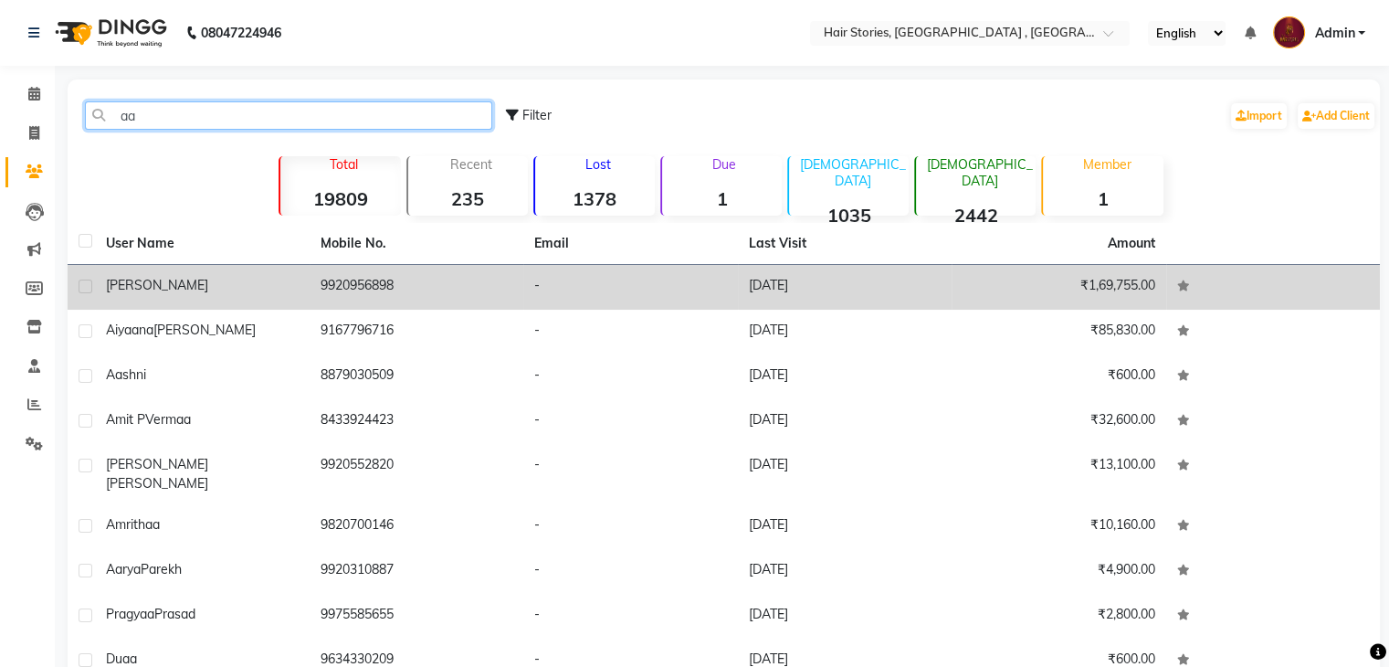
type input "aa"
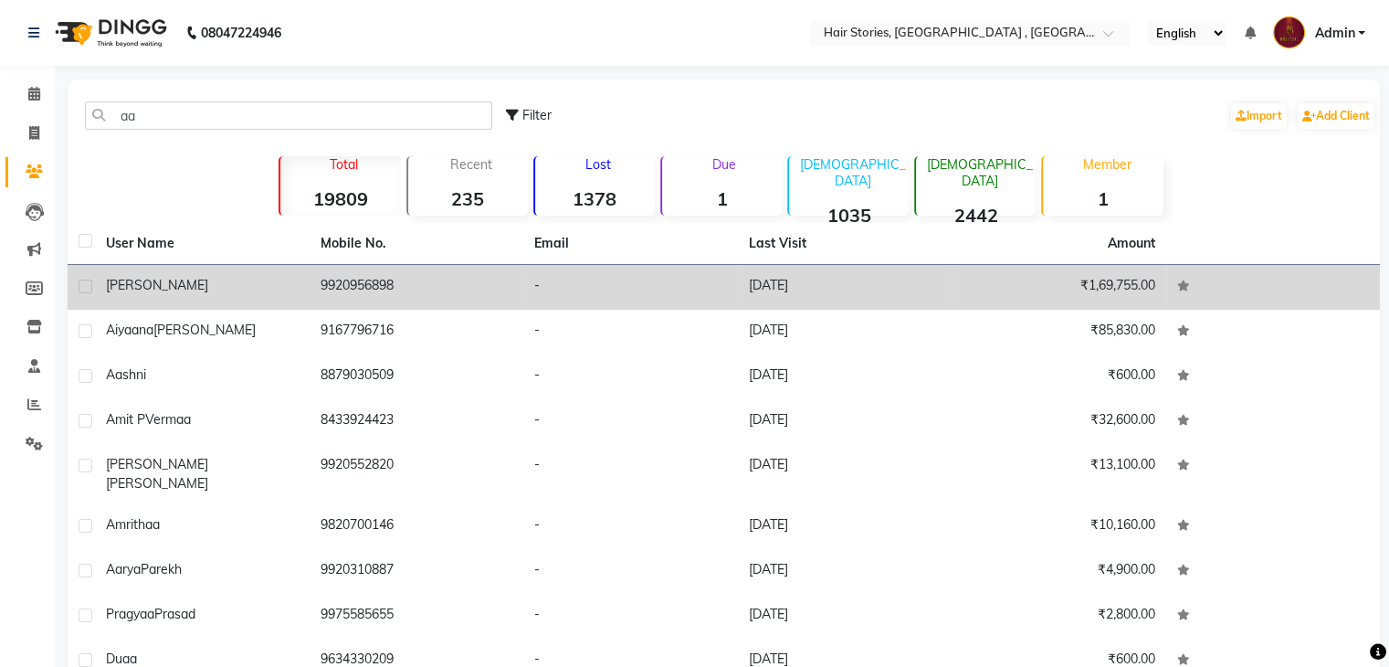
click at [150, 280] on div "[PERSON_NAME]" at bounding box center [202, 285] width 193 height 19
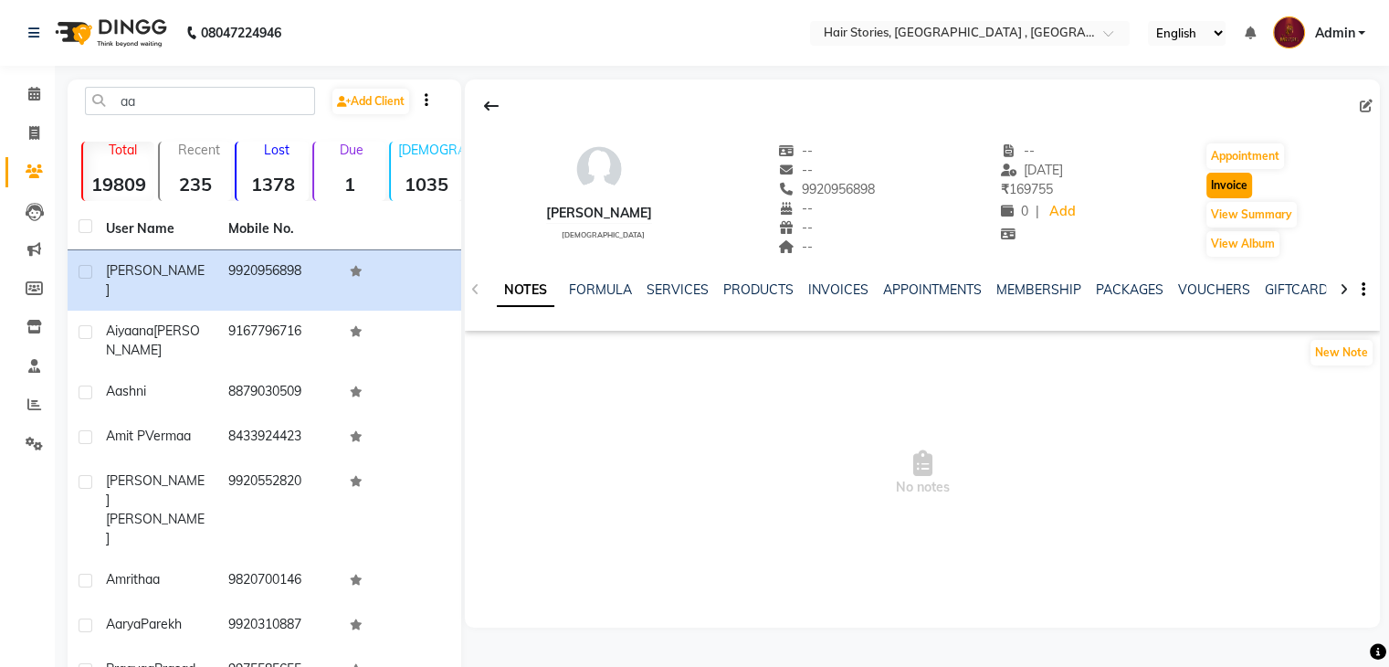
click at [1218, 184] on button "Invoice" at bounding box center [1230, 186] width 46 height 26
select select "service"
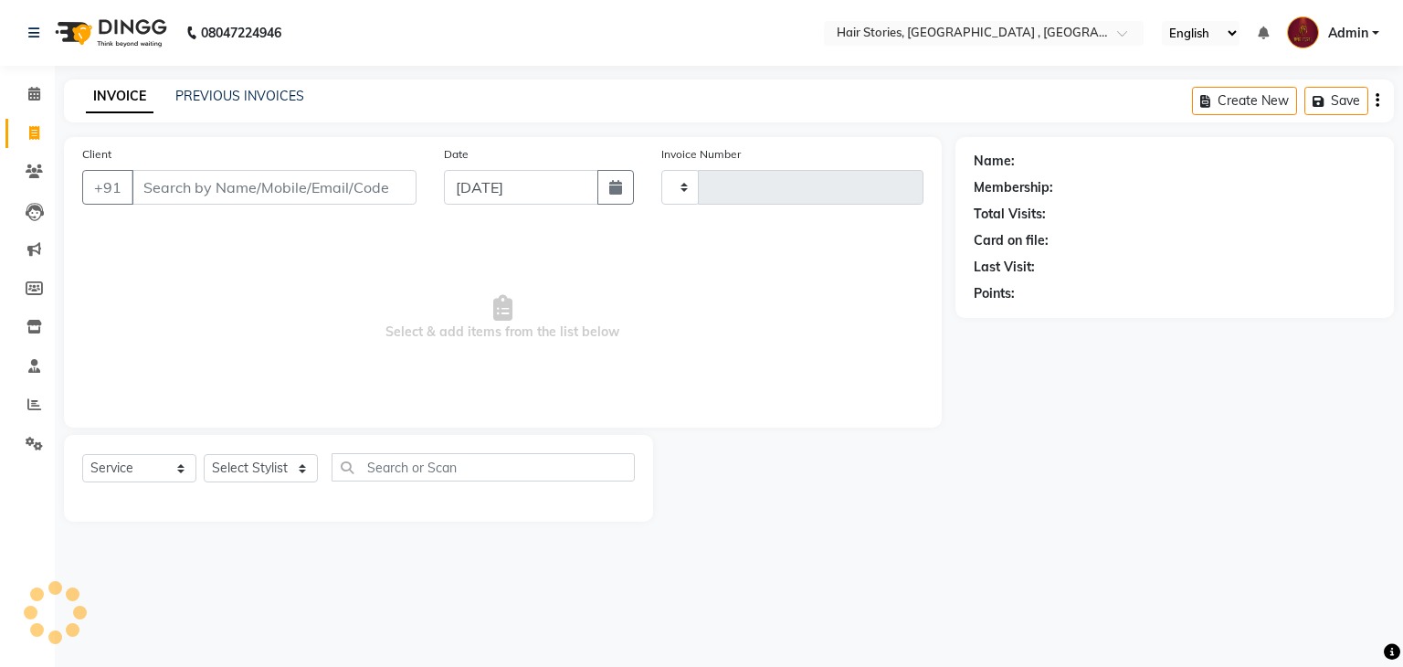
type input "1042"
select select "550"
click at [626, 195] on button "button" at bounding box center [615, 187] width 37 height 35
select select "9"
select select "2025"
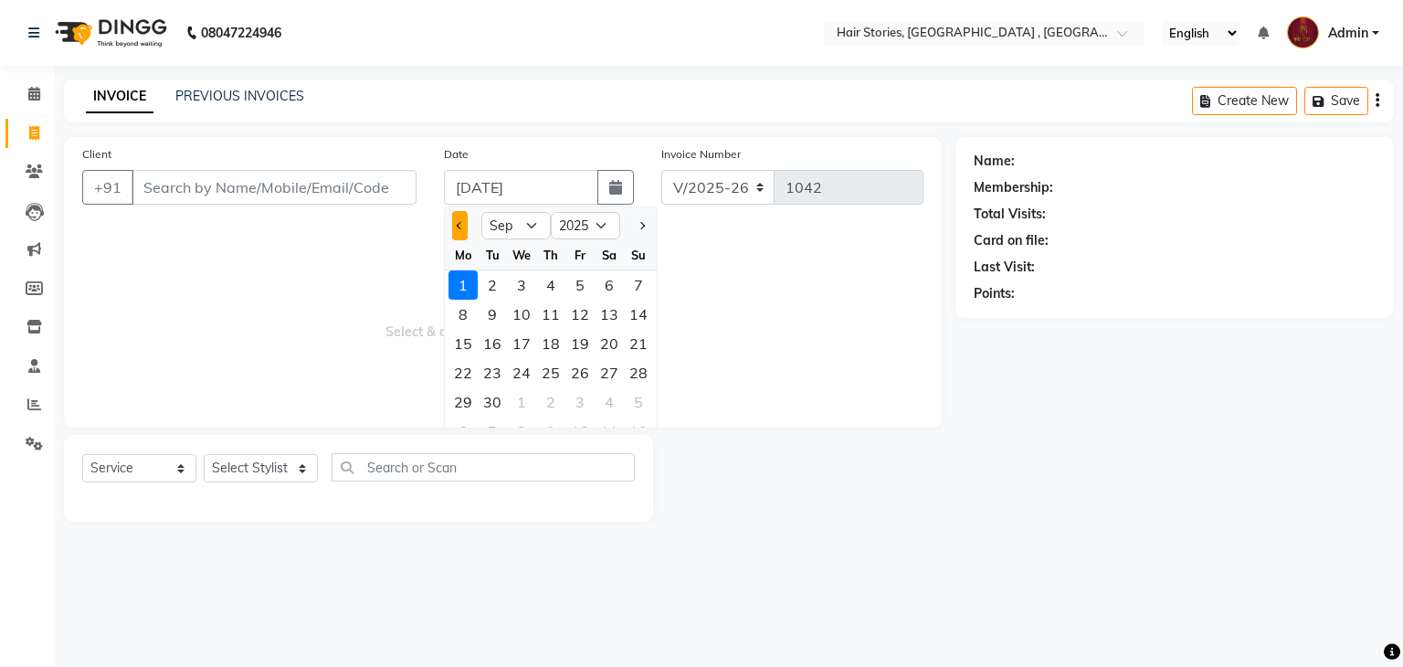
click at [459, 220] on button "Previous month" at bounding box center [460, 225] width 16 height 29
select select "8"
type input "9920956898"
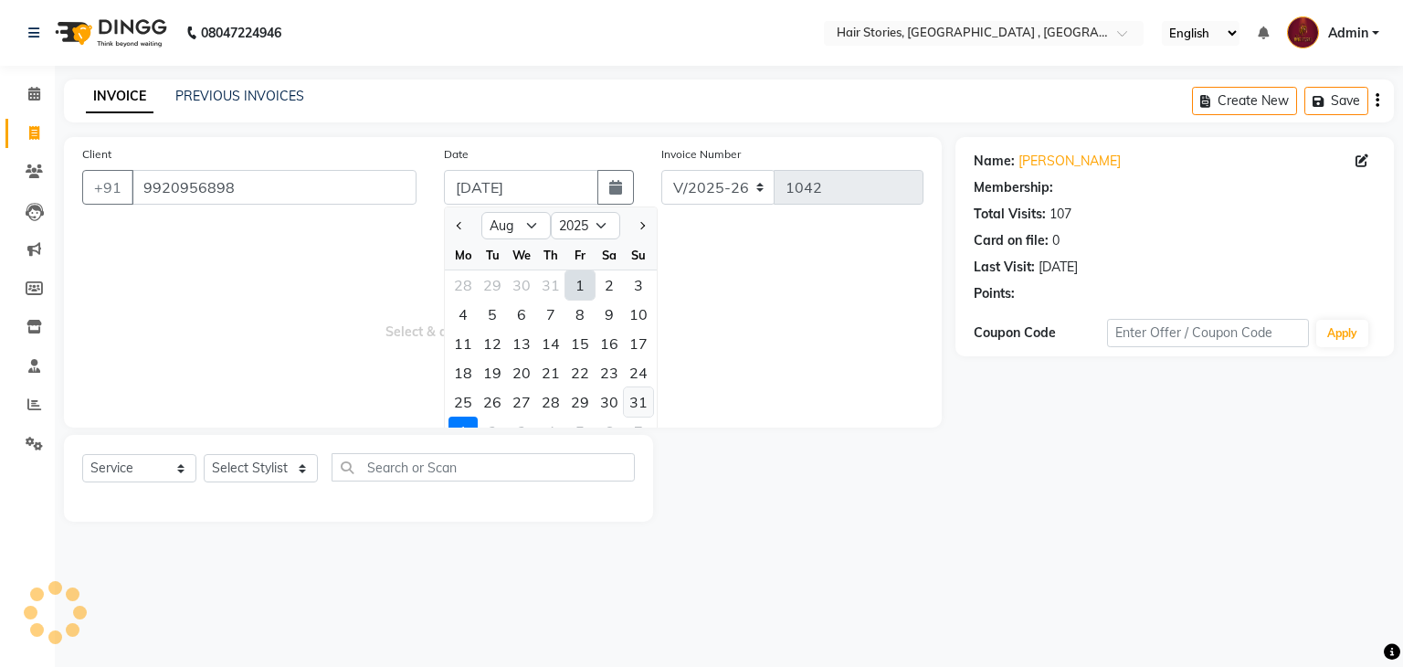
click at [633, 397] on div "31" at bounding box center [638, 401] width 29 height 29
type input "[DATE]"
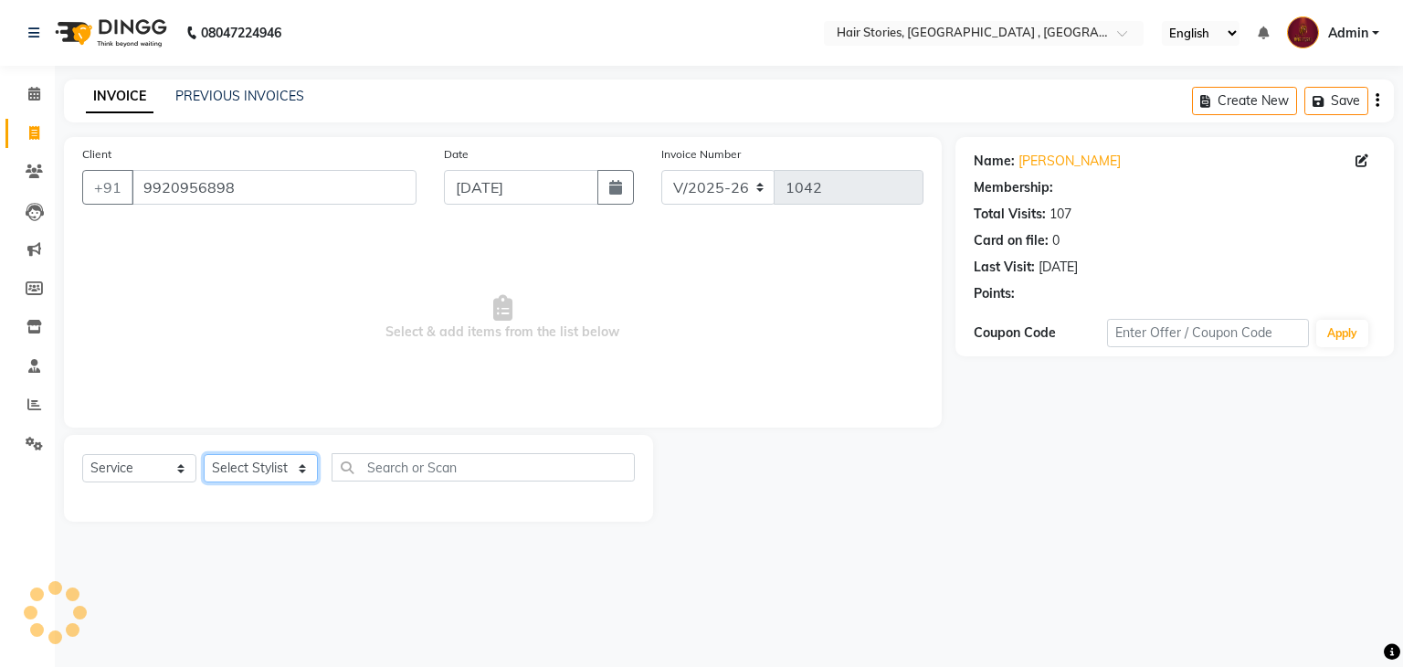
click at [280, 471] on select "Select Stylist [PERSON_NAME] [PERSON_NAME] Freelancer [PERSON_NAME] Neha [PERSO…" at bounding box center [261, 468] width 114 height 28
select select "12002"
click at [204, 455] on select "Select Stylist [PERSON_NAME] [PERSON_NAME] Freelancer [PERSON_NAME] Neha [PERSO…" at bounding box center [261, 468] width 114 height 28
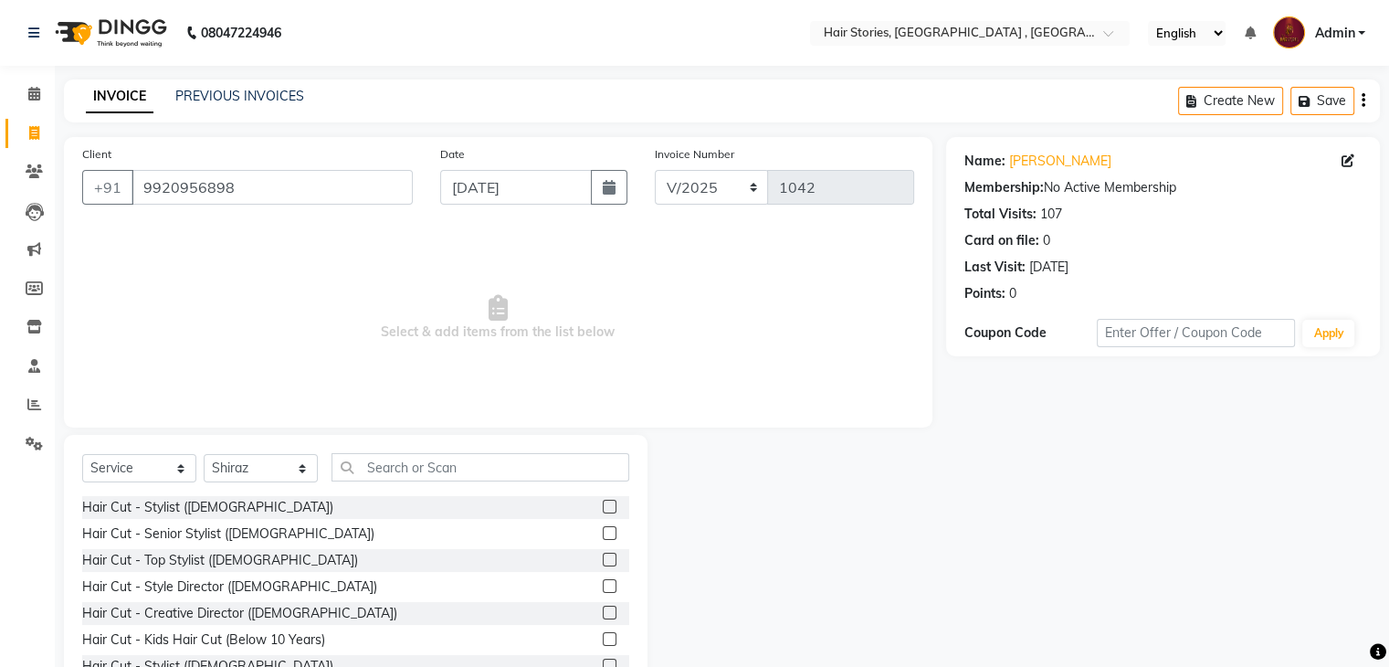
click at [603, 532] on label at bounding box center [610, 533] width 14 height 14
click at [603, 532] on input "checkbox" at bounding box center [609, 534] width 12 height 12
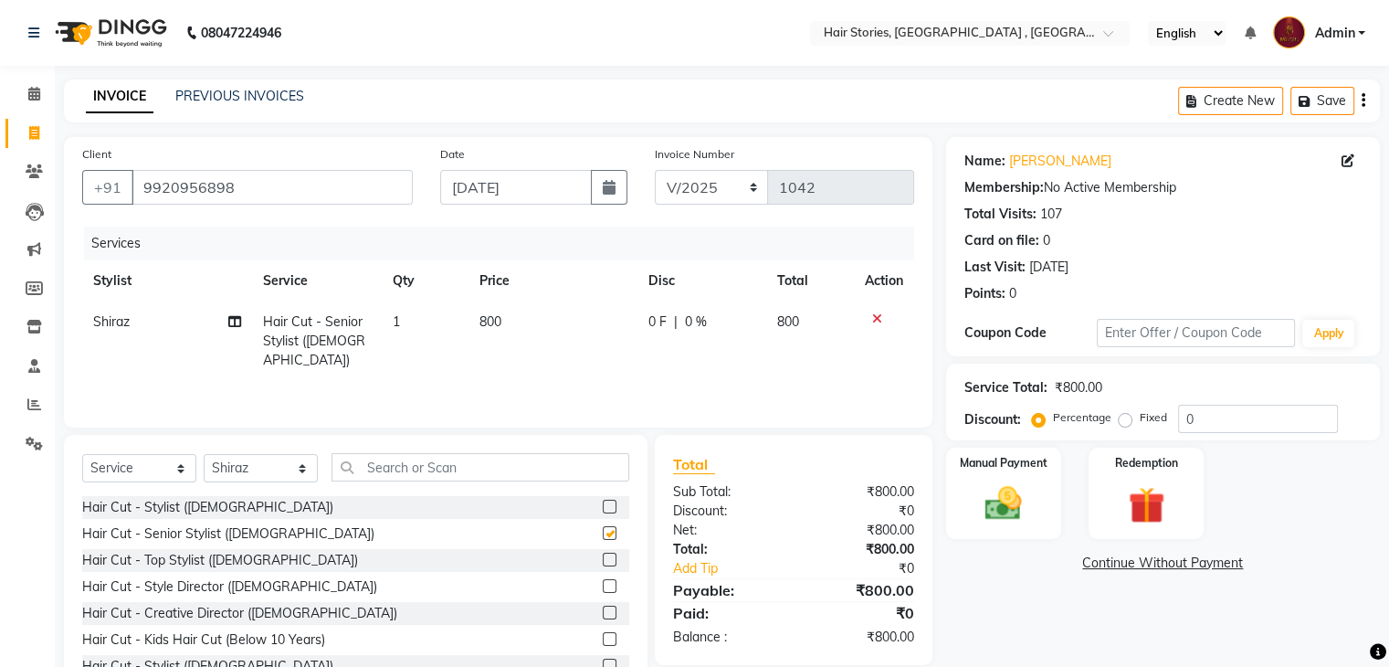
checkbox input "false"
click at [444, 474] on input "text" at bounding box center [481, 467] width 298 height 28
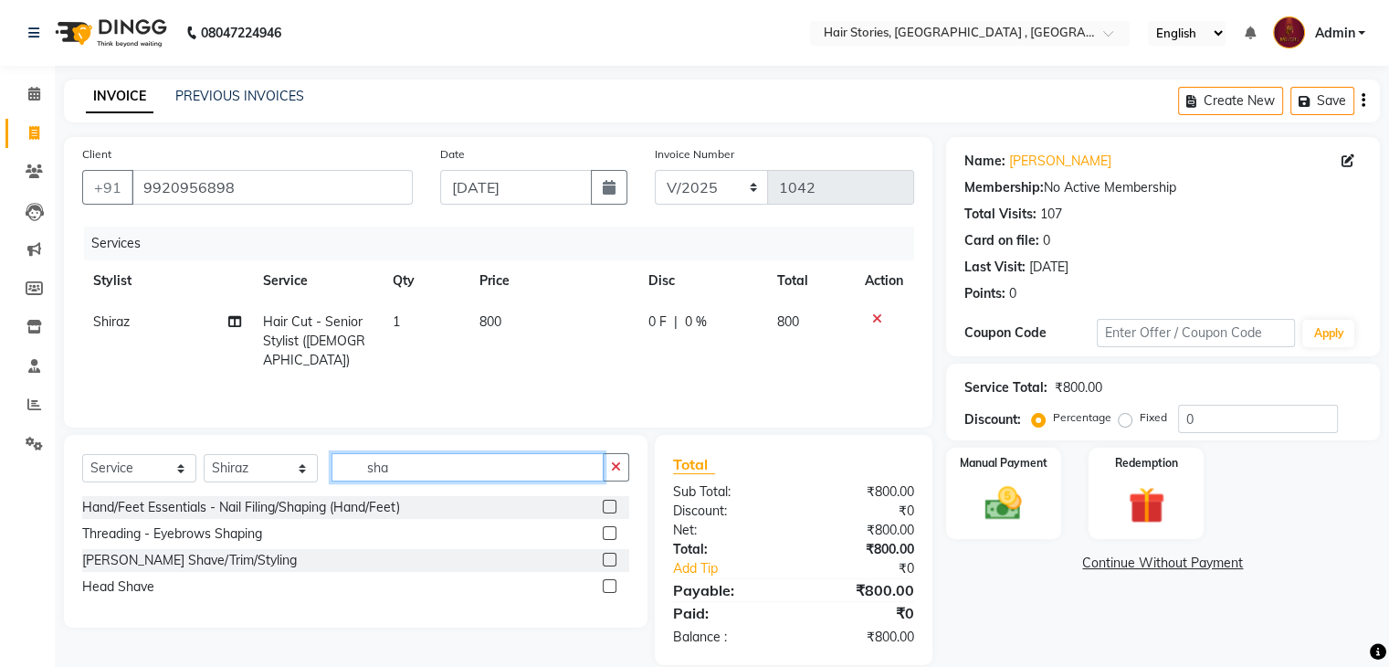
type input "sha"
click at [610, 560] on label at bounding box center [610, 560] width 14 height 14
click at [610, 560] on input "checkbox" at bounding box center [609, 560] width 12 height 12
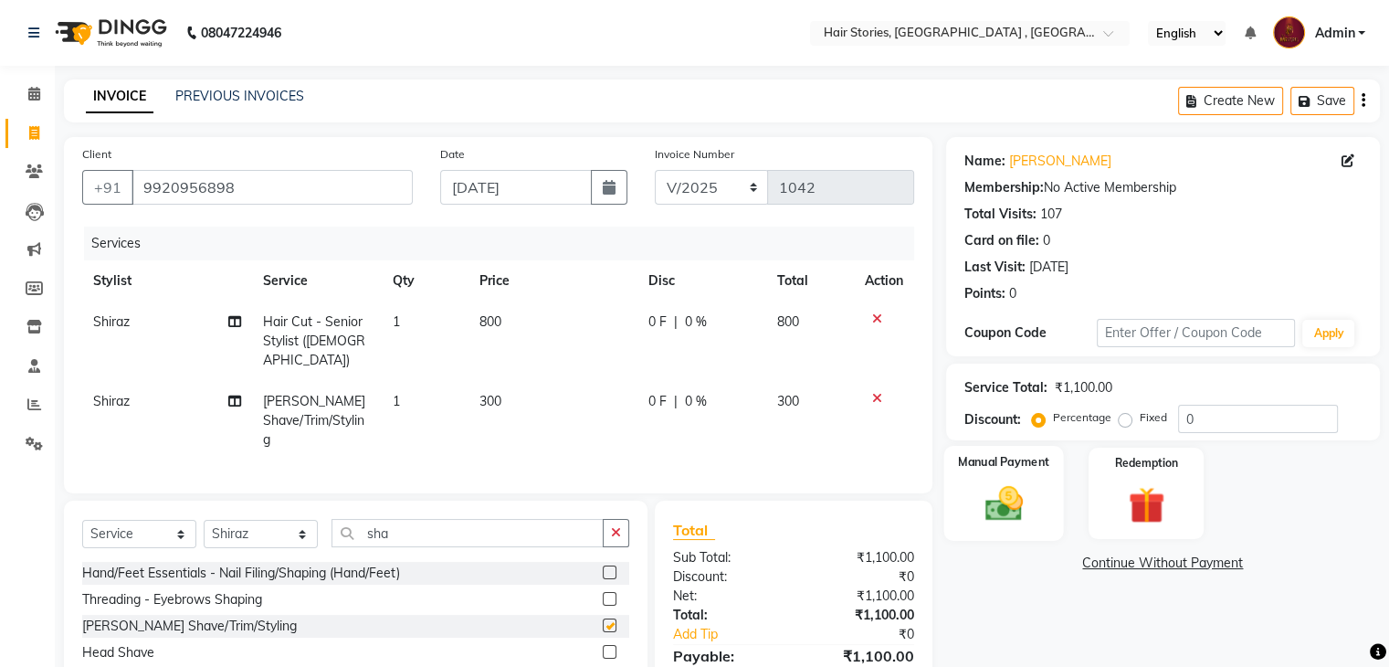
checkbox input "false"
click at [1026, 515] on img at bounding box center [1003, 504] width 61 height 44
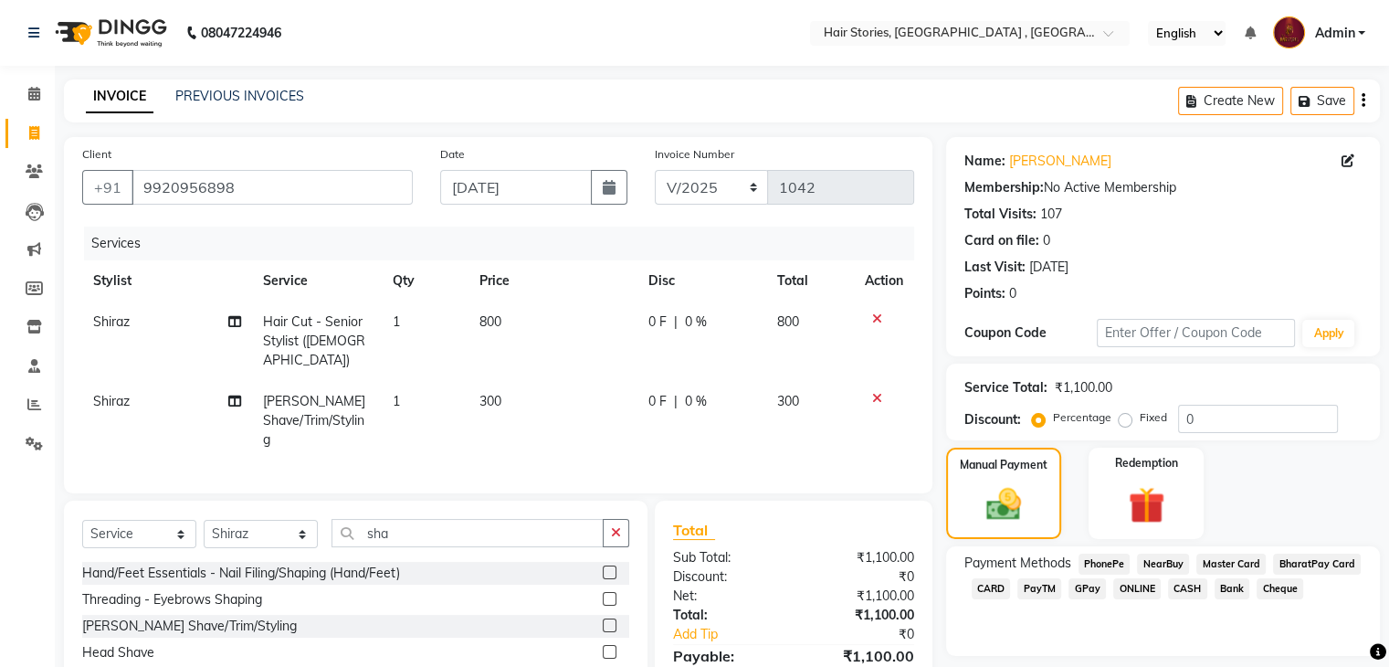
scroll to position [68, 0]
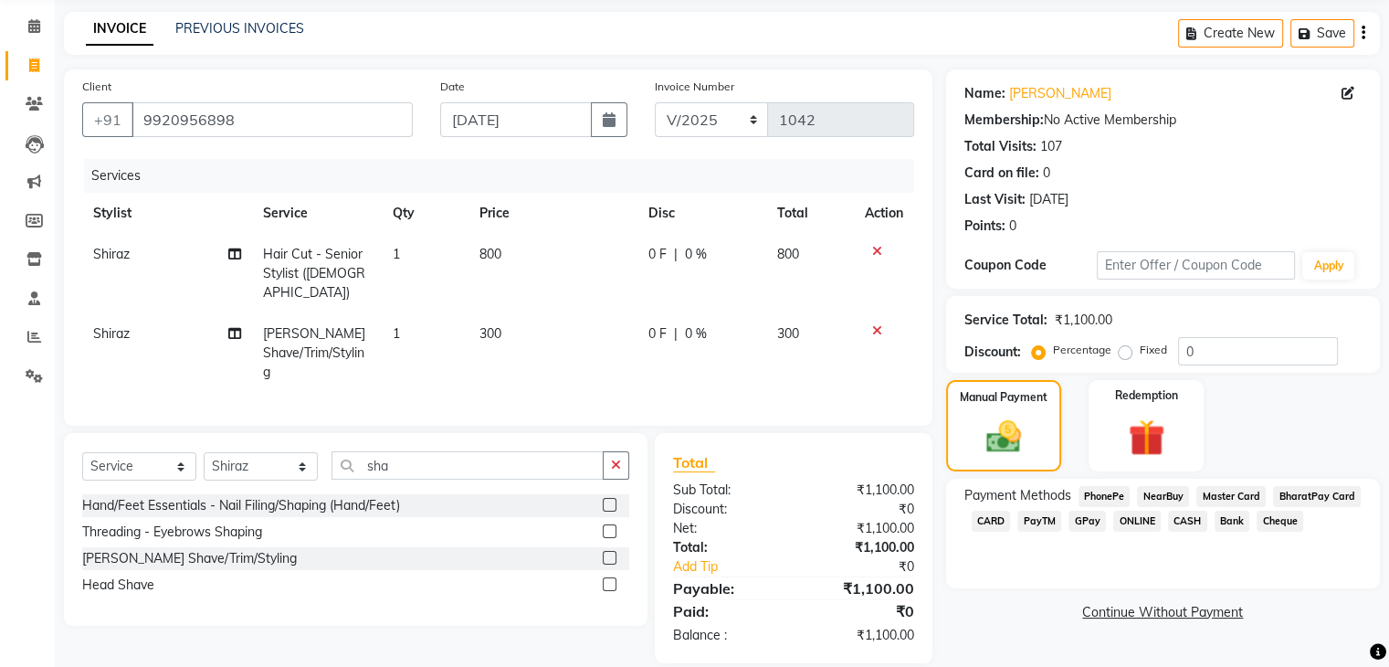
click at [1106, 524] on div "ONLINE" at bounding box center [1133, 523] width 55 height 25
click at [1092, 522] on span "GPay" at bounding box center [1087, 521] width 37 height 21
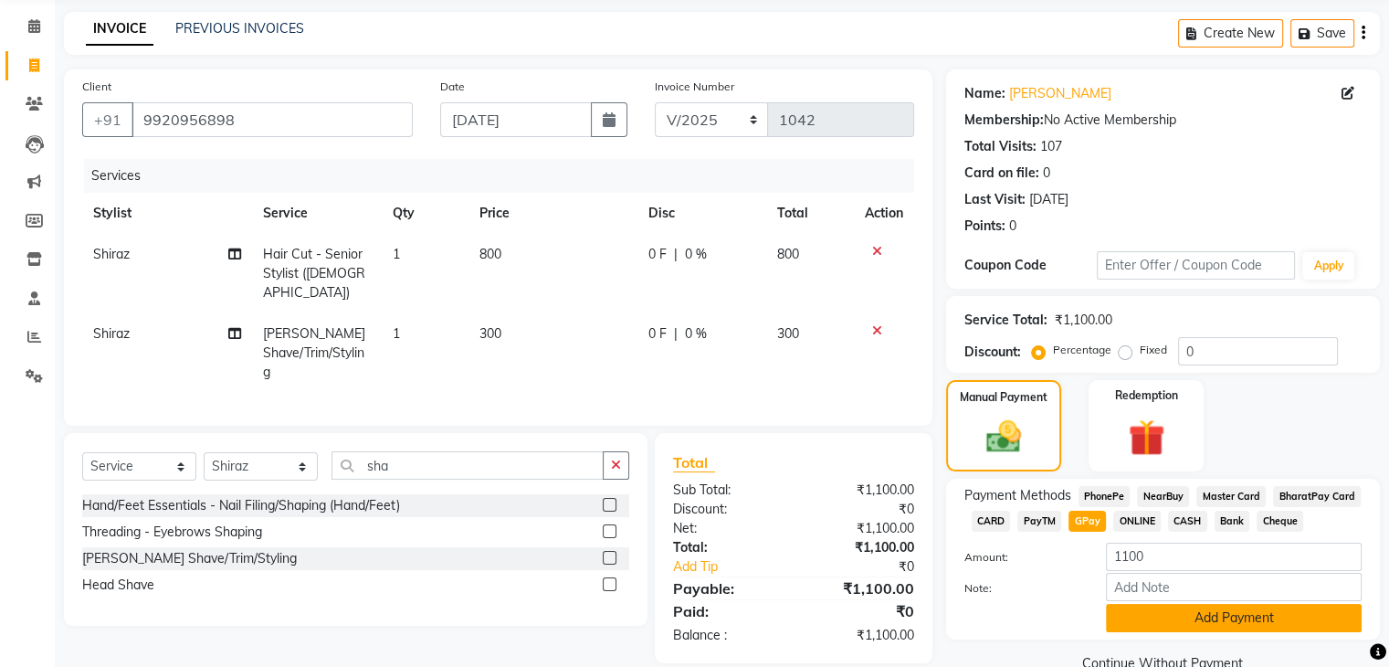
click at [1207, 626] on button "Add Payment" at bounding box center [1234, 618] width 256 height 28
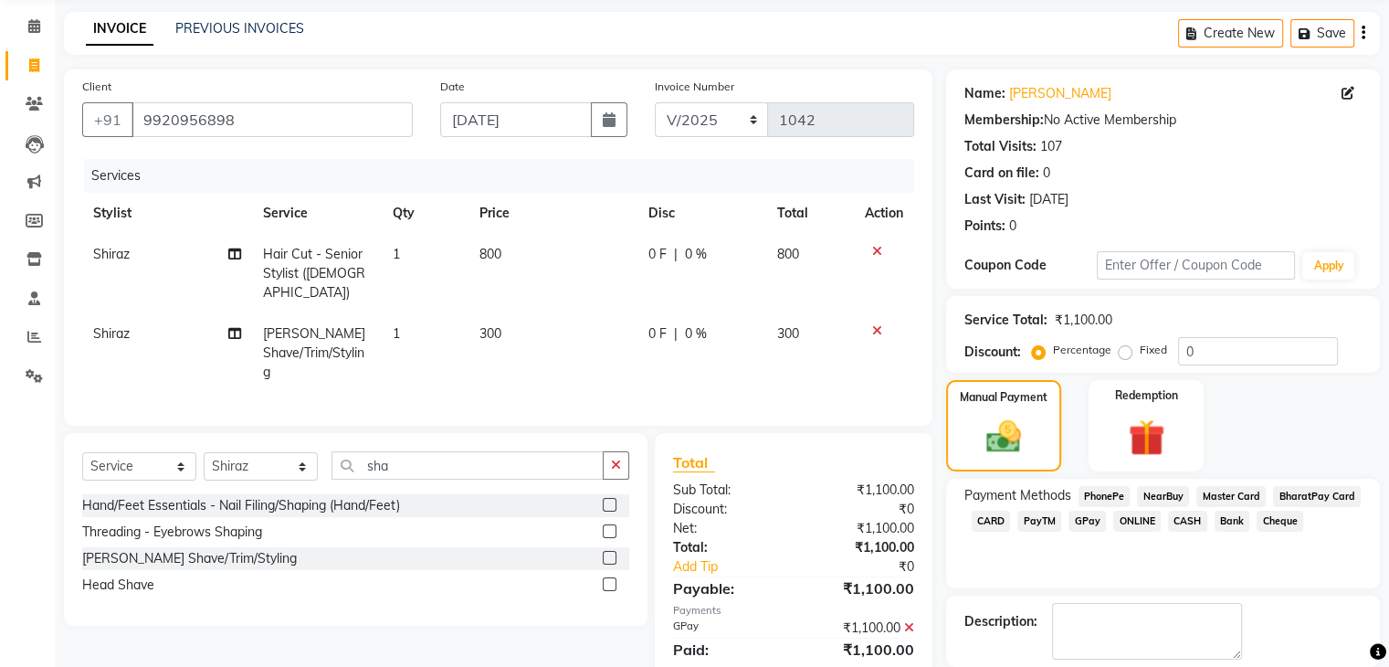
scroll to position [156, 0]
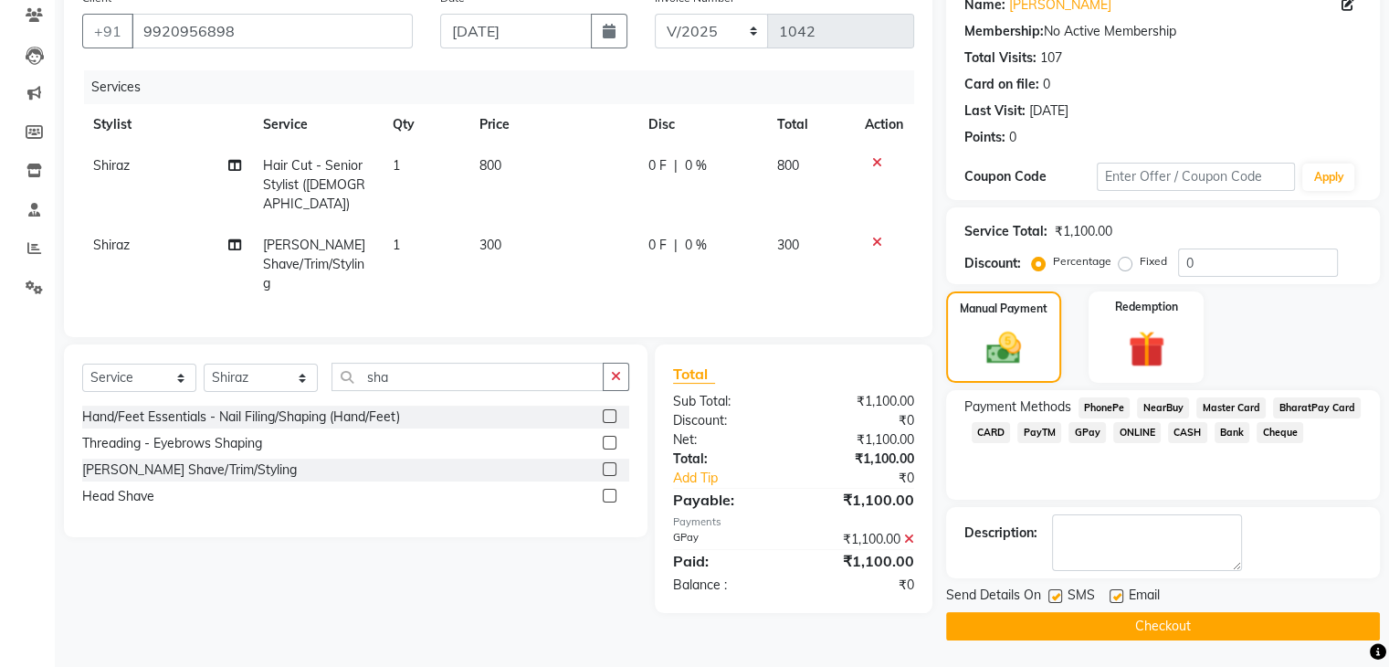
click at [1113, 596] on label at bounding box center [1117, 596] width 14 height 14
click at [1113, 596] on input "checkbox" at bounding box center [1116, 597] width 12 height 12
checkbox input "false"
click at [1054, 594] on label at bounding box center [1056, 596] width 14 height 14
click at [1054, 594] on input "checkbox" at bounding box center [1055, 597] width 12 height 12
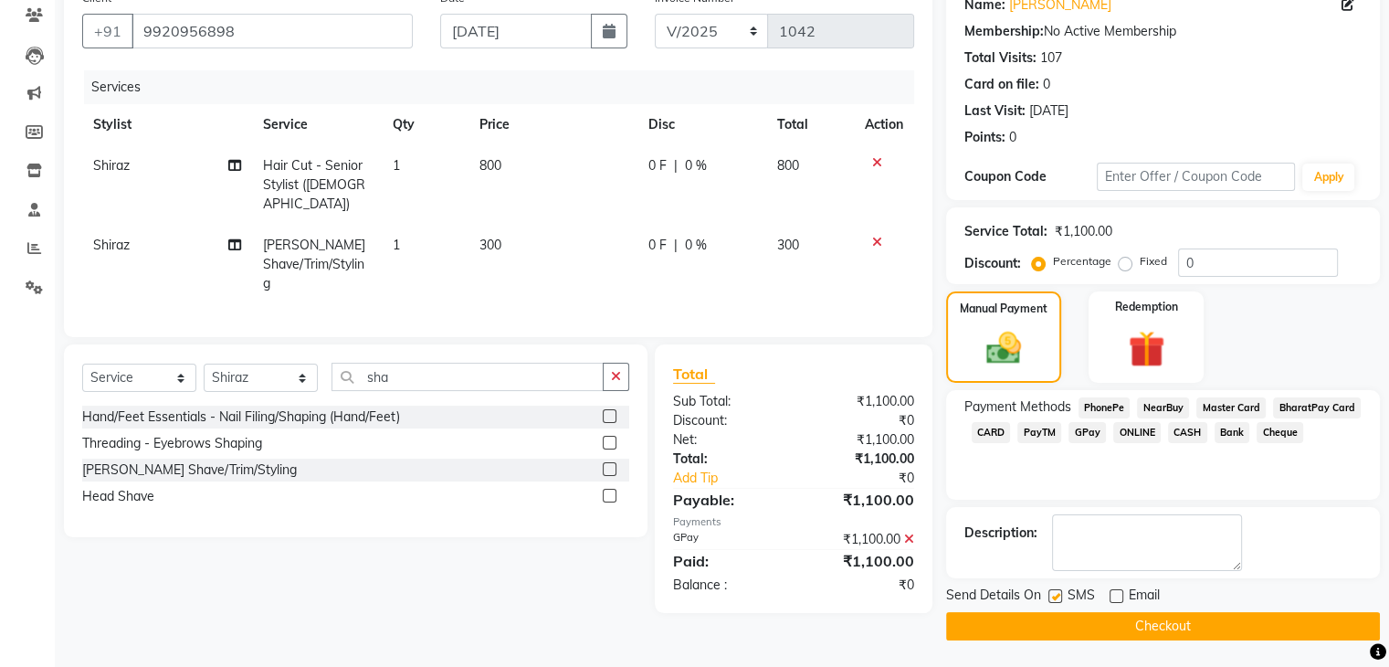
checkbox input "false"
click at [1060, 627] on button "Checkout" at bounding box center [1163, 626] width 434 height 28
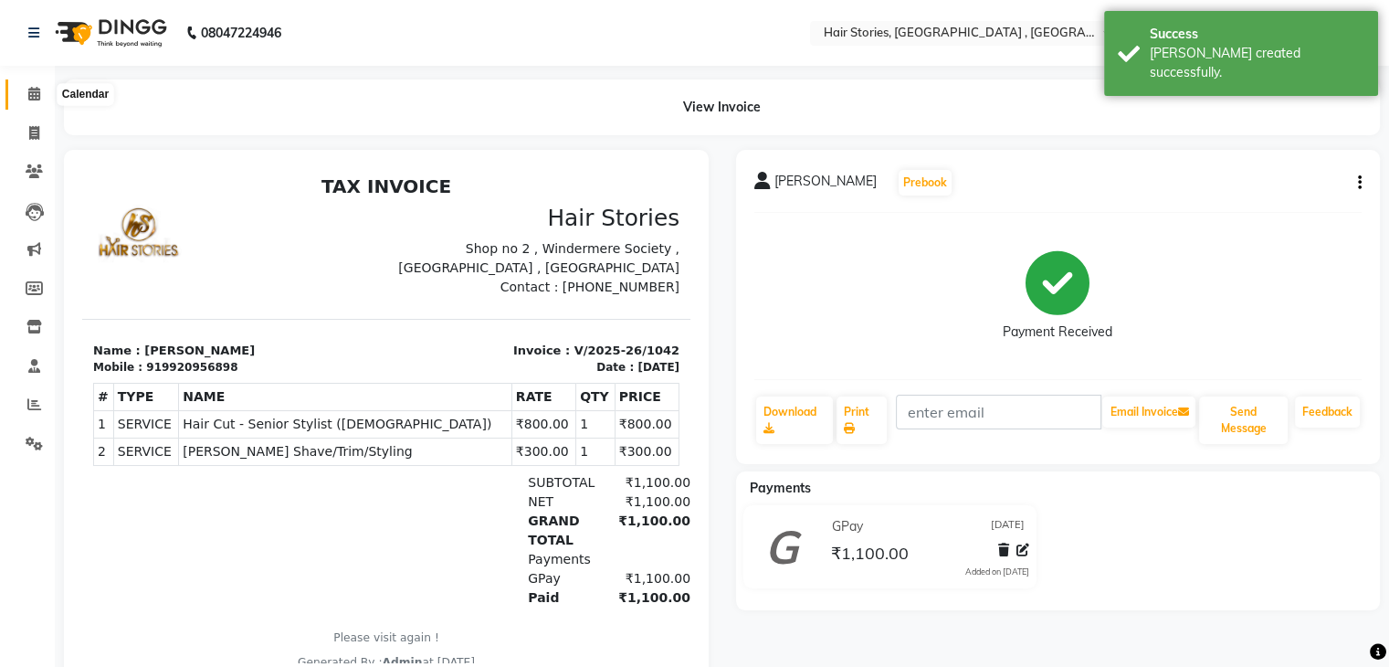
click at [31, 89] on icon at bounding box center [34, 94] width 12 height 14
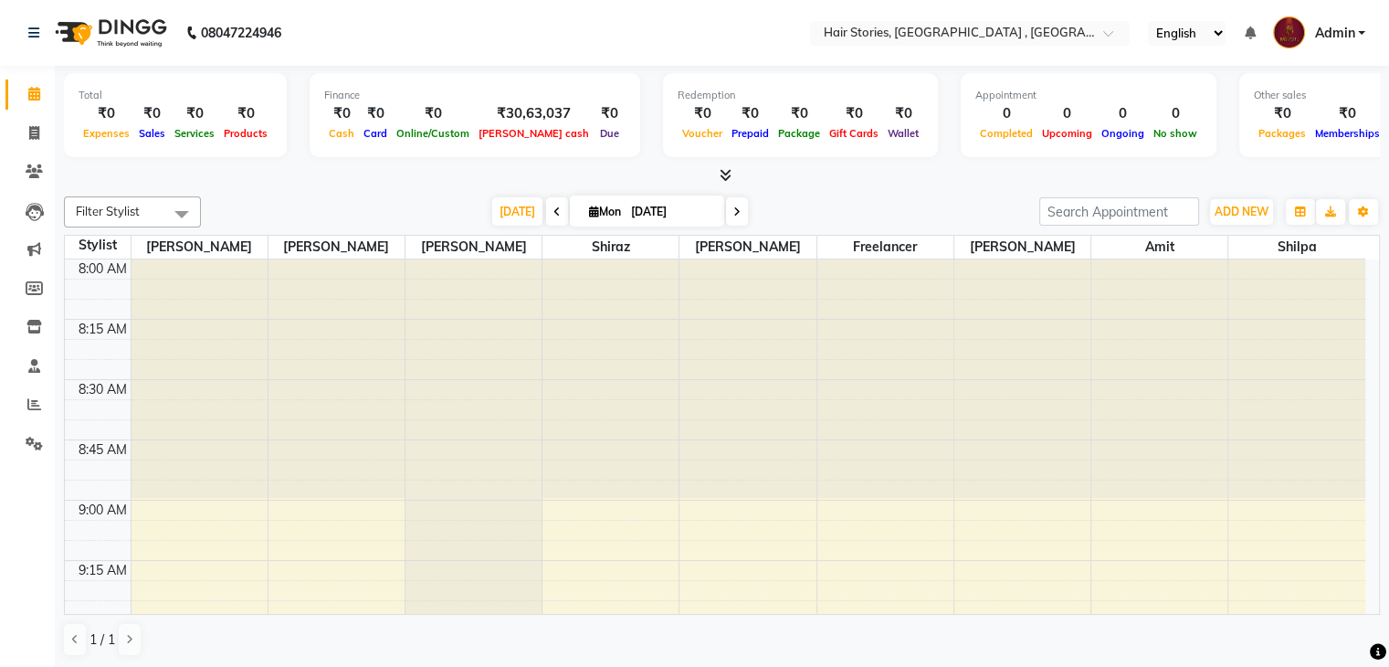
click at [727, 171] on icon at bounding box center [726, 175] width 12 height 14
